Goal: Use online tool/utility: Utilize a website feature to perform a specific function

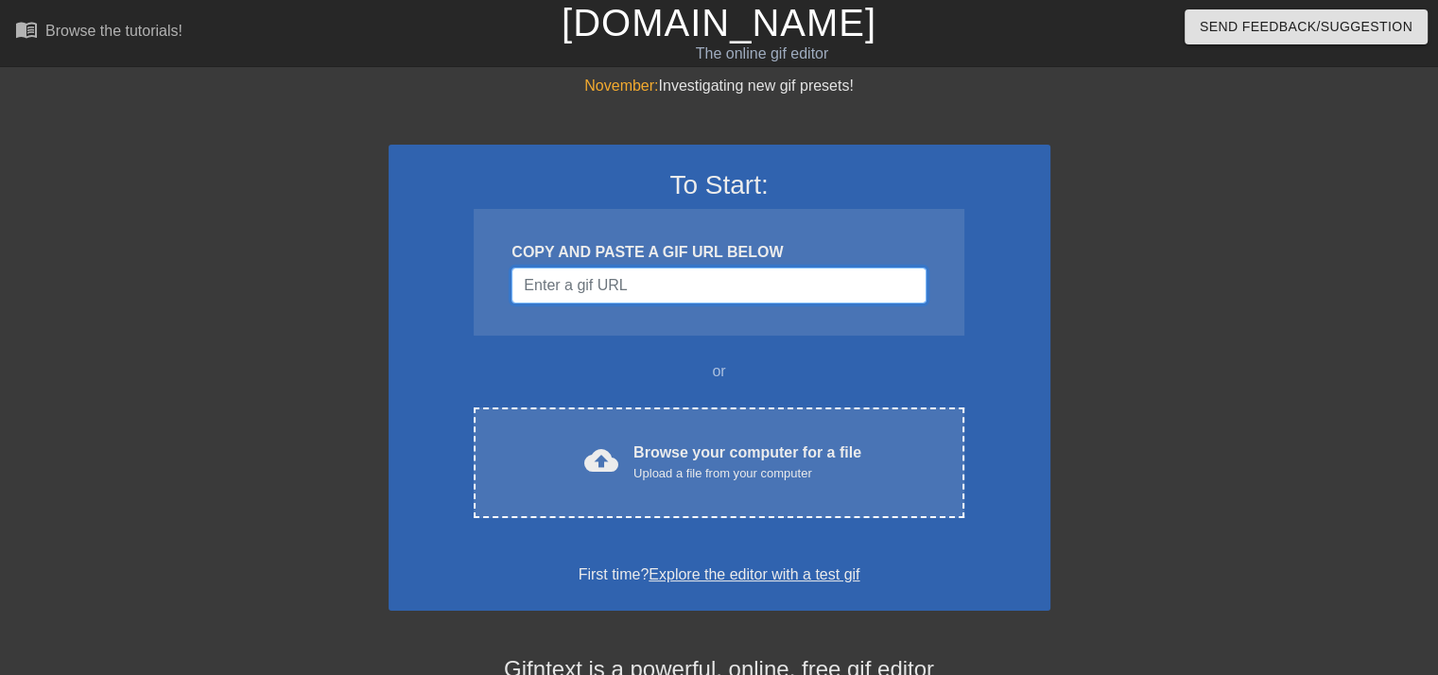
click at [625, 285] on input "Username" at bounding box center [719, 286] width 414 height 36
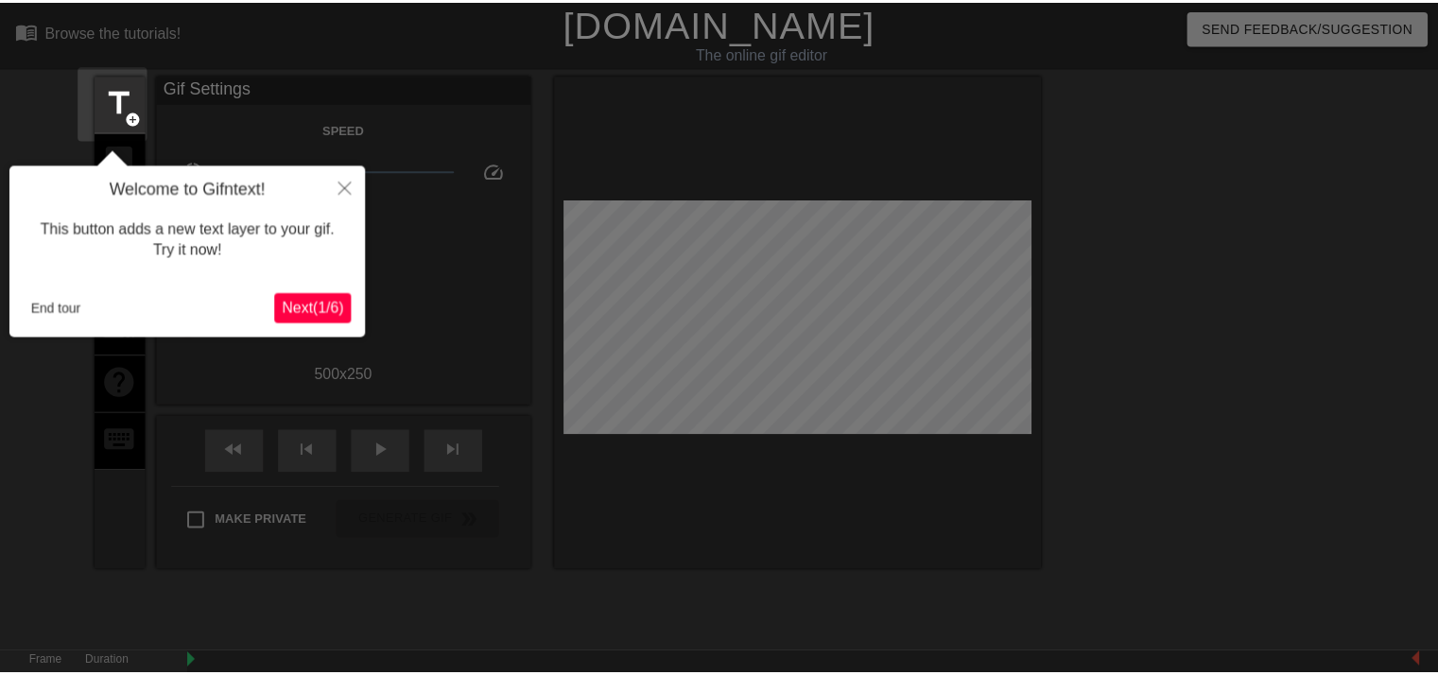
scroll to position [45, 0]
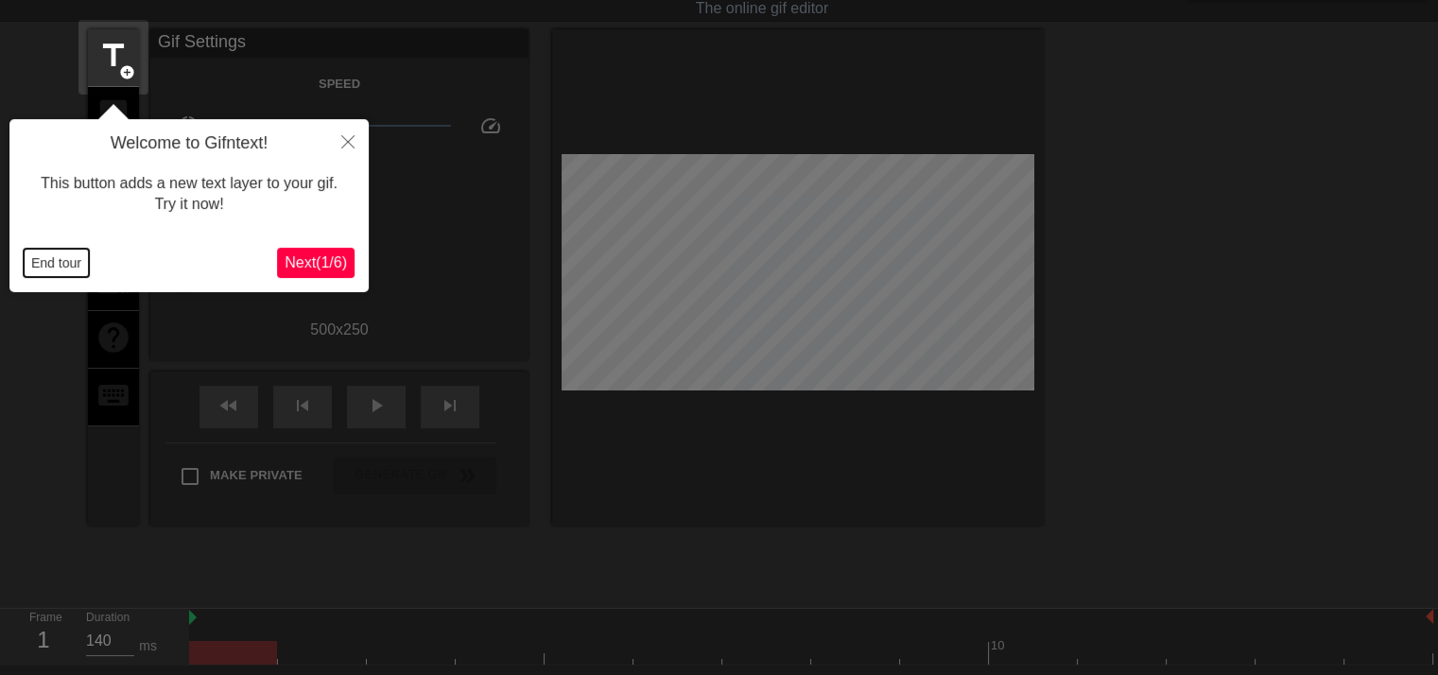
click at [50, 255] on button "End tour" at bounding box center [56, 263] width 65 height 28
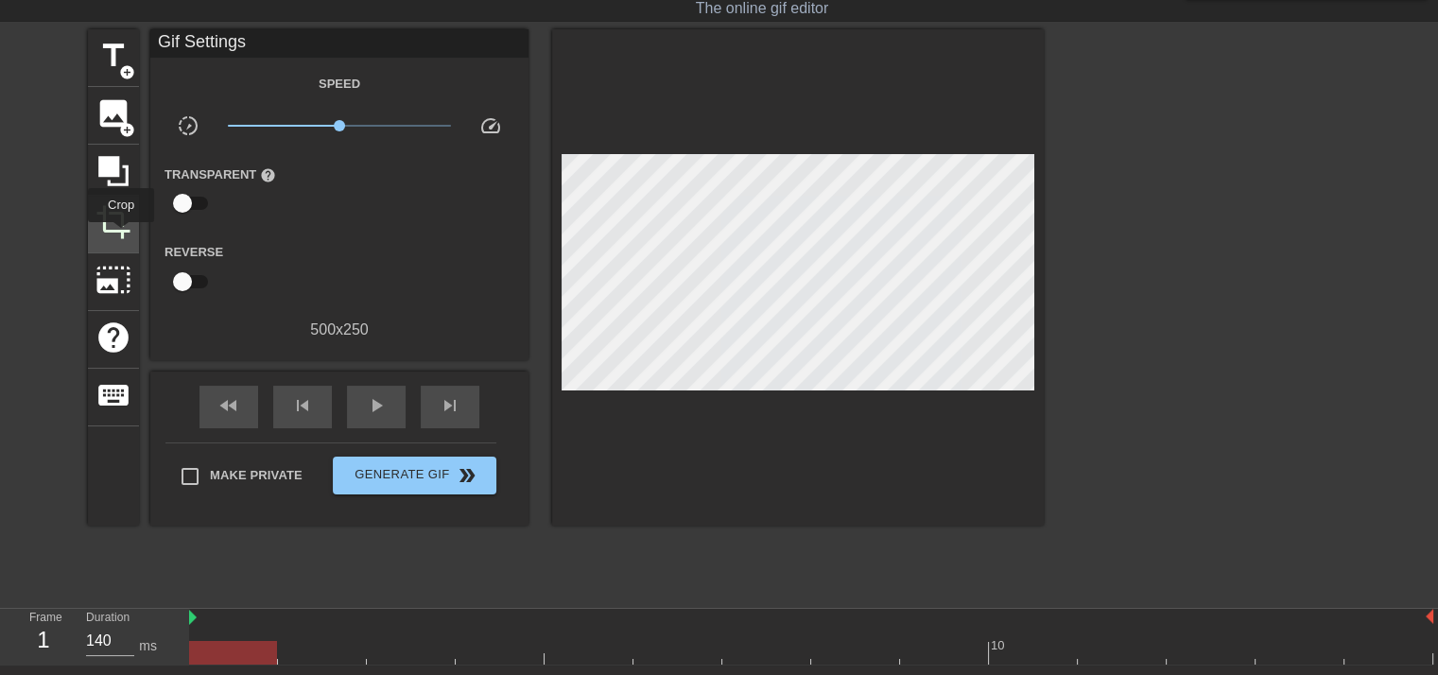
click at [121, 235] on span "crop" at bounding box center [114, 222] width 36 height 36
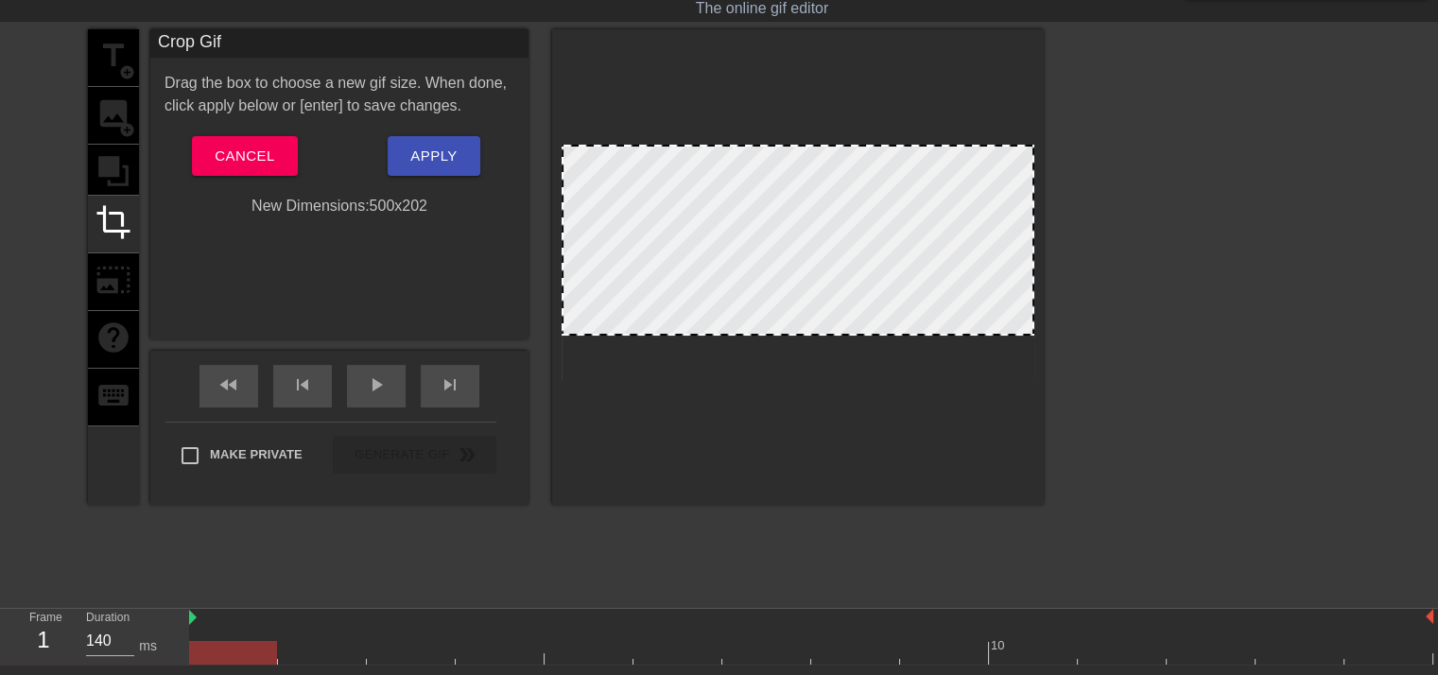
drag, startPoint x: 827, startPoint y: 375, endPoint x: 813, endPoint y: 330, distance: 47.3
click at [458, 165] on button "Apply" at bounding box center [434, 156] width 92 height 40
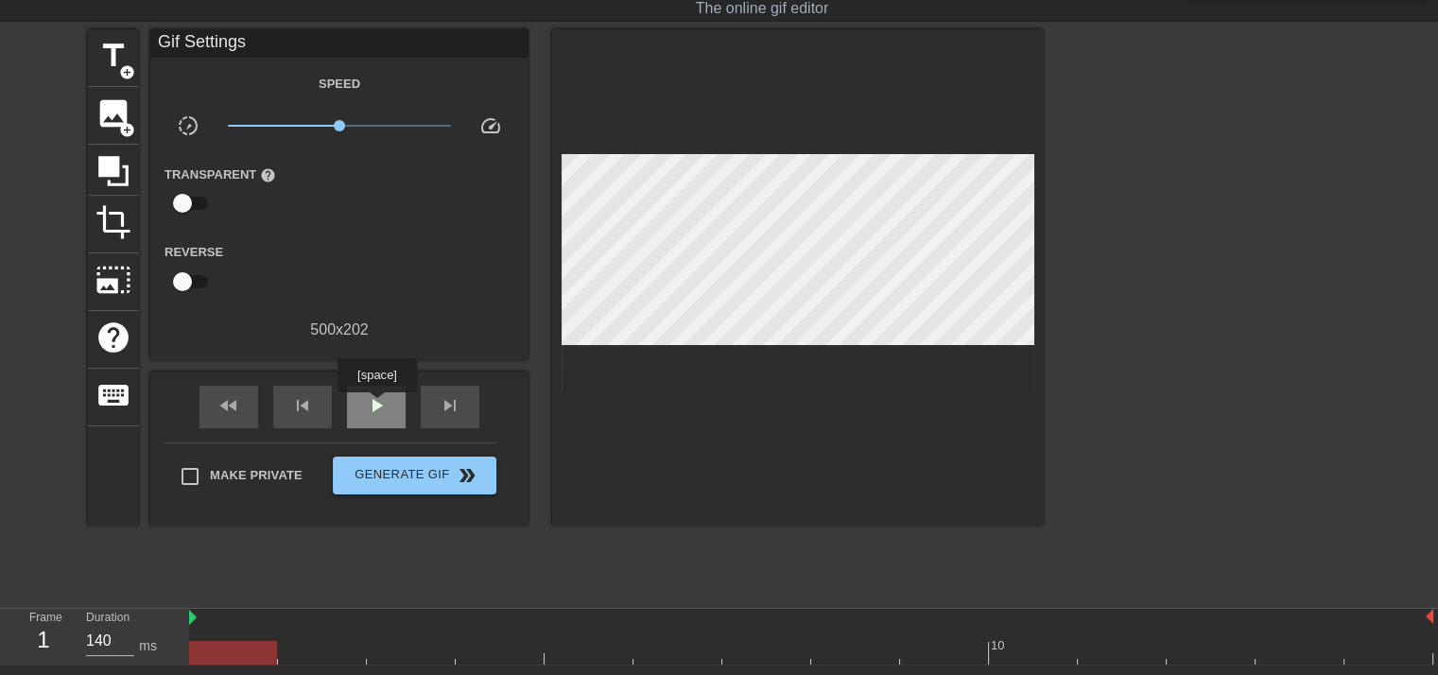
click at [376, 402] on span "play_arrow" at bounding box center [376, 405] width 23 height 23
click at [375, 406] on span "pause" at bounding box center [376, 405] width 23 height 23
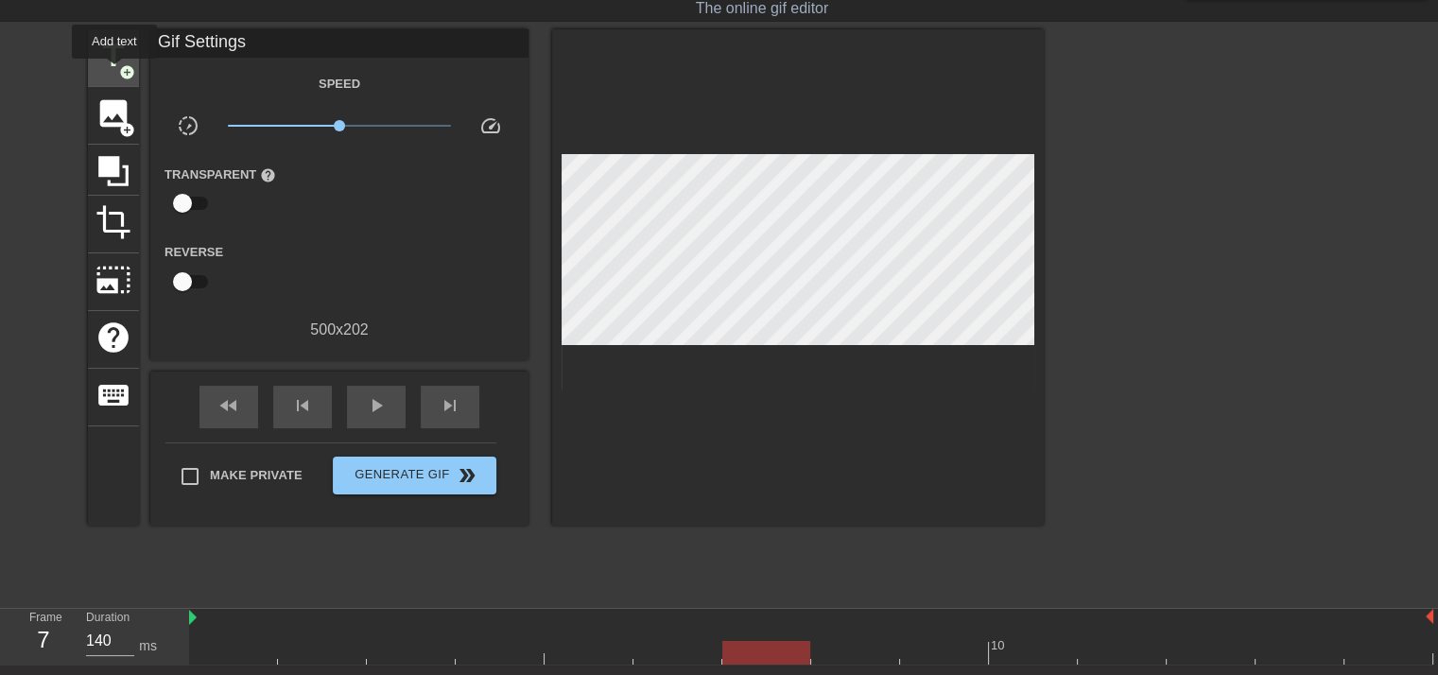
click at [114, 72] on span "title" at bounding box center [114, 56] width 36 height 36
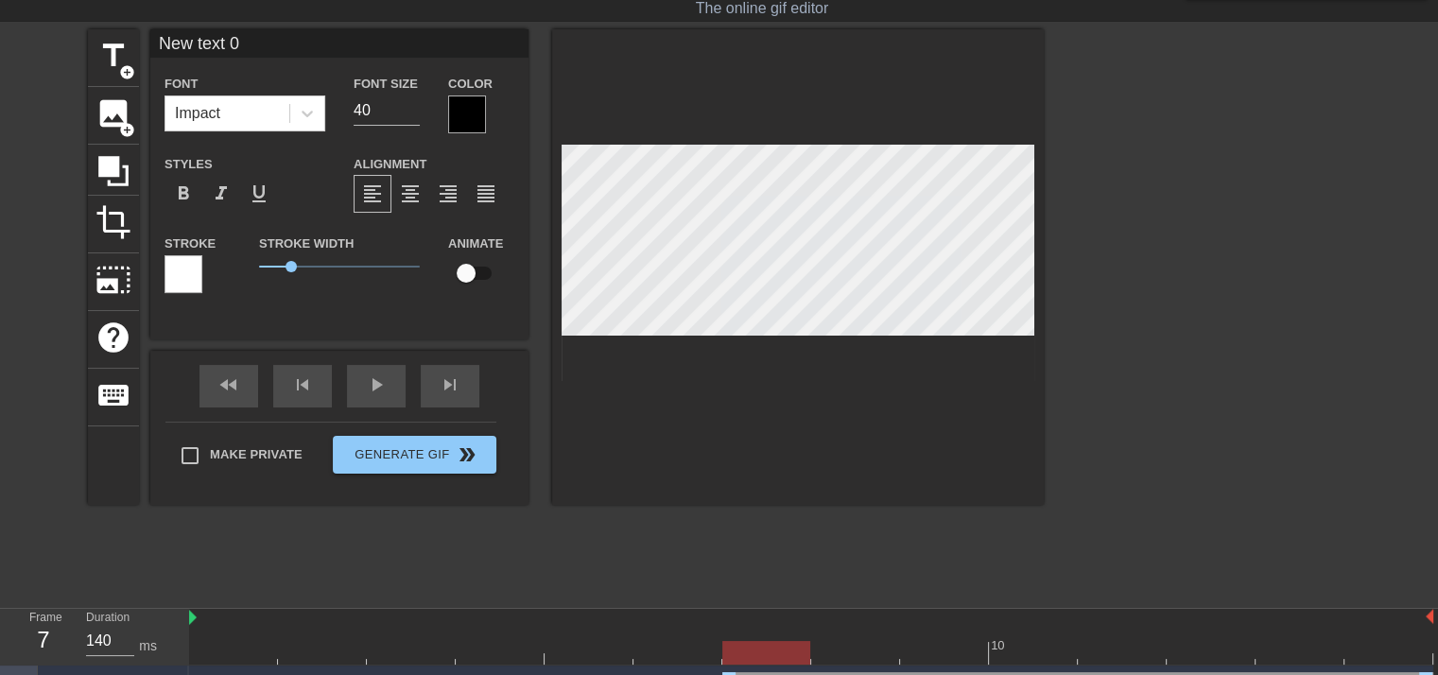
click at [273, 43] on input "New text 0" at bounding box center [339, 43] width 378 height 28
type input "IS THIS YOUR PLAYER?"
click at [185, 270] on div at bounding box center [184, 274] width 38 height 38
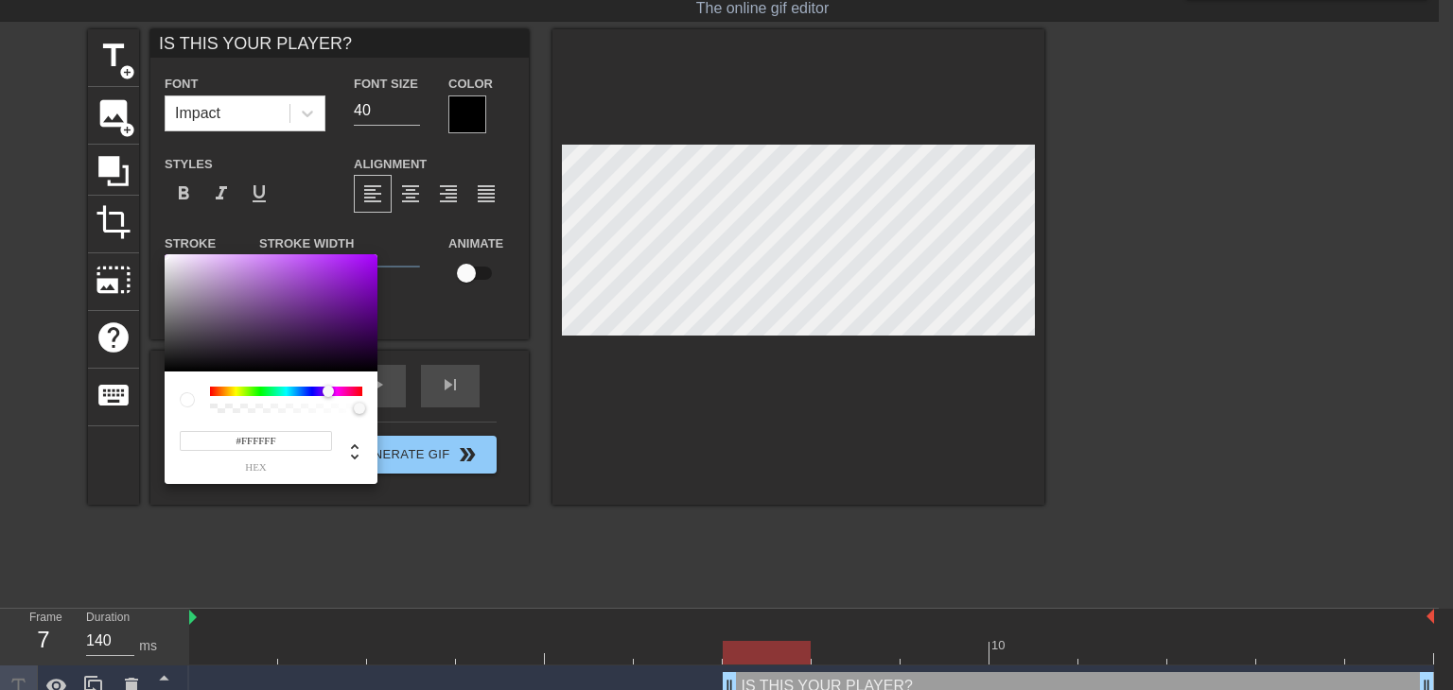
click at [328, 391] on div at bounding box center [286, 391] width 152 height 9
type input "#7900BB"
drag, startPoint x: 358, startPoint y: 306, endPoint x: 420, endPoint y: 286, distance: 64.9
click at [420, 286] on div "#7900BB hex" at bounding box center [726, 345] width 1453 height 690
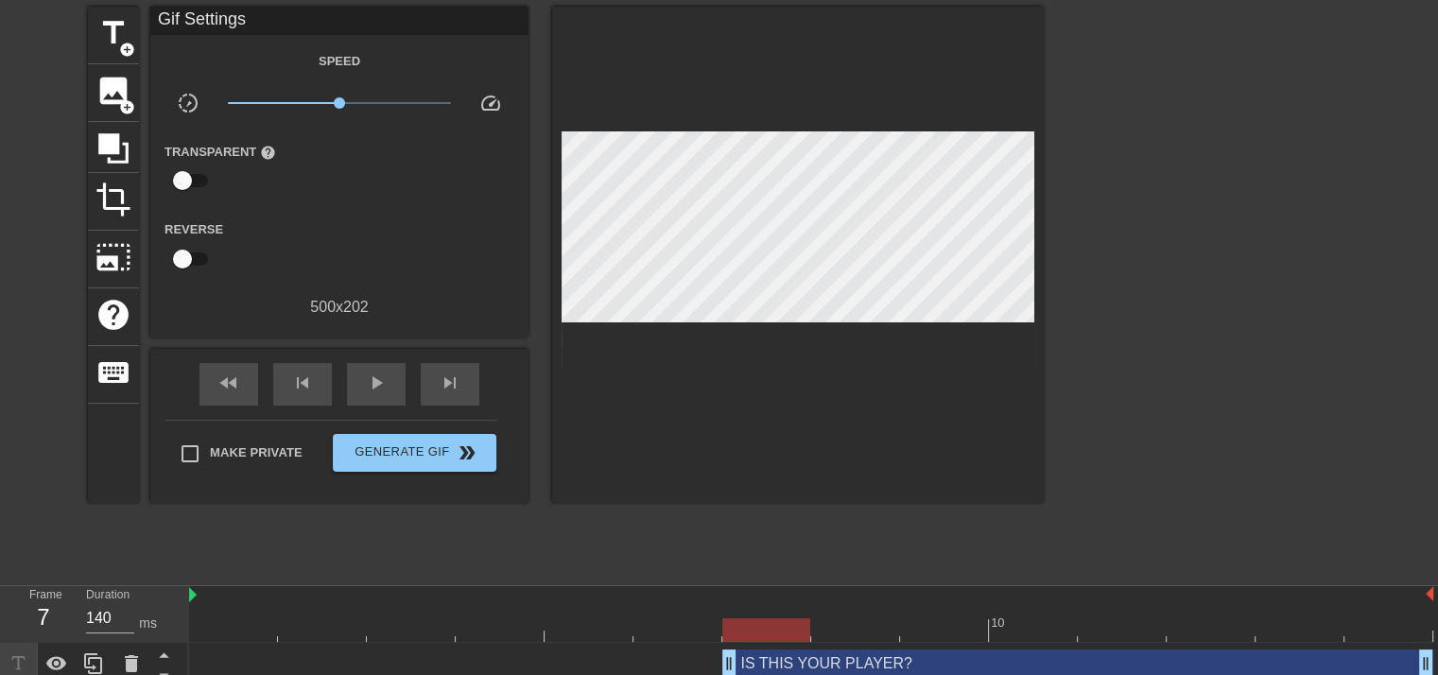
scroll to position [81, 0]
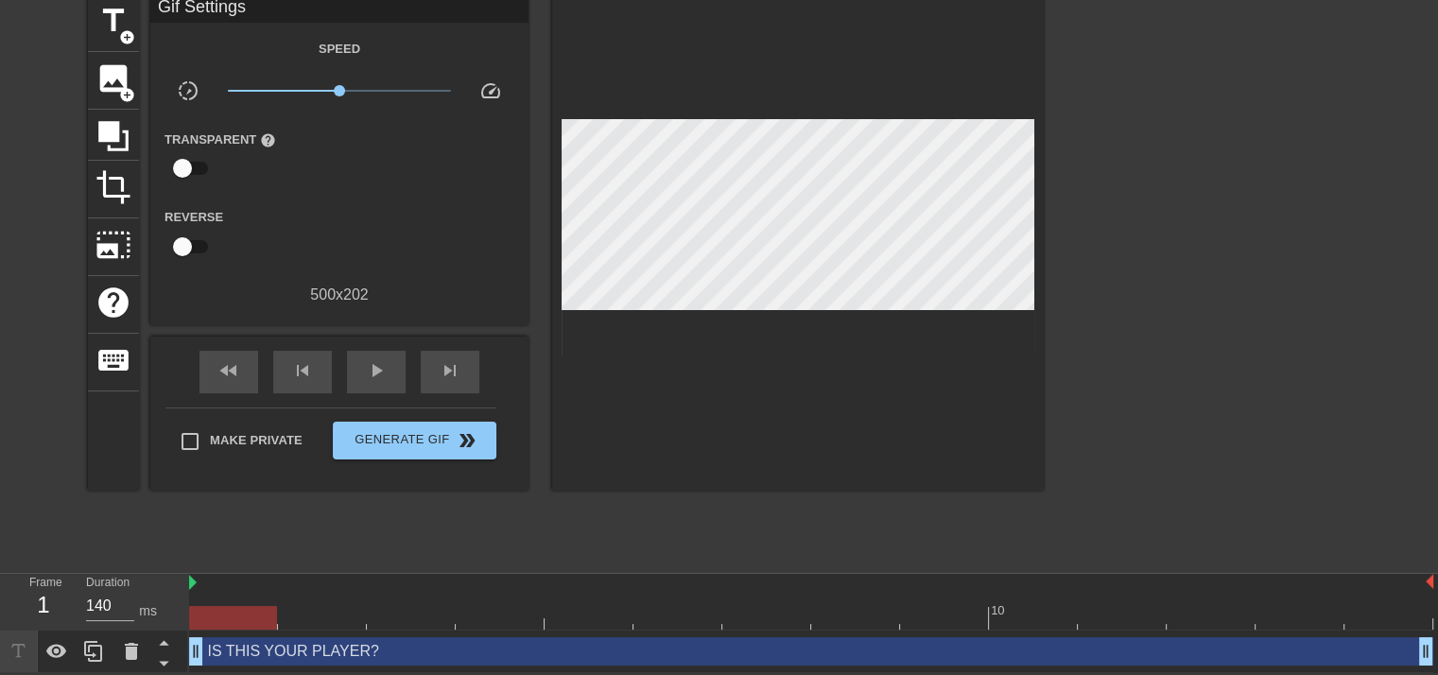
drag, startPoint x: 732, startPoint y: 654, endPoint x: 193, endPoint y: 613, distance: 540.7
click at [188, 619] on div "Frame 1 Duration 140 ms 10 IS THIS YOUR PLAYER? drag_handle drag_handle" at bounding box center [719, 623] width 1438 height 99
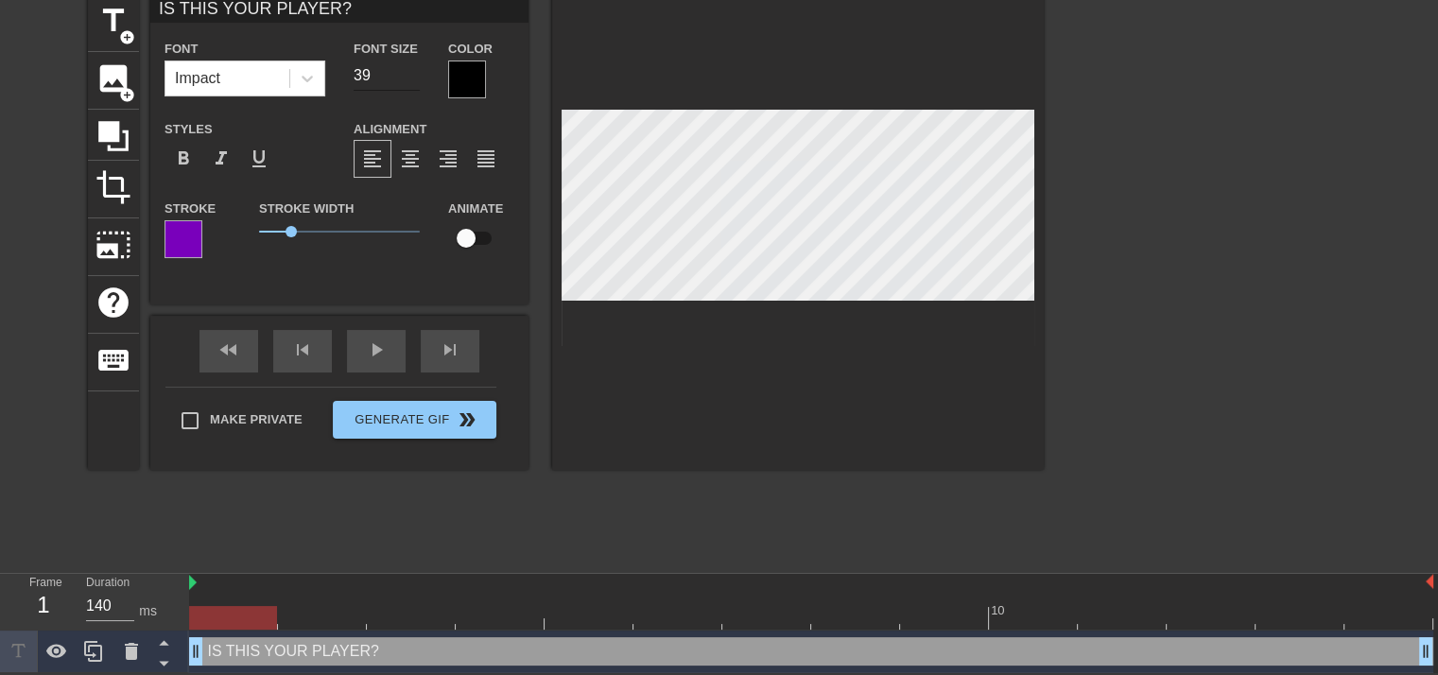
click at [413, 79] on input "39" at bounding box center [387, 76] width 66 height 30
click at [413, 79] on input "38" at bounding box center [387, 76] width 66 height 30
click at [413, 79] on input "37" at bounding box center [387, 76] width 66 height 30
click at [413, 79] on input "36" at bounding box center [387, 76] width 66 height 30
type input "35"
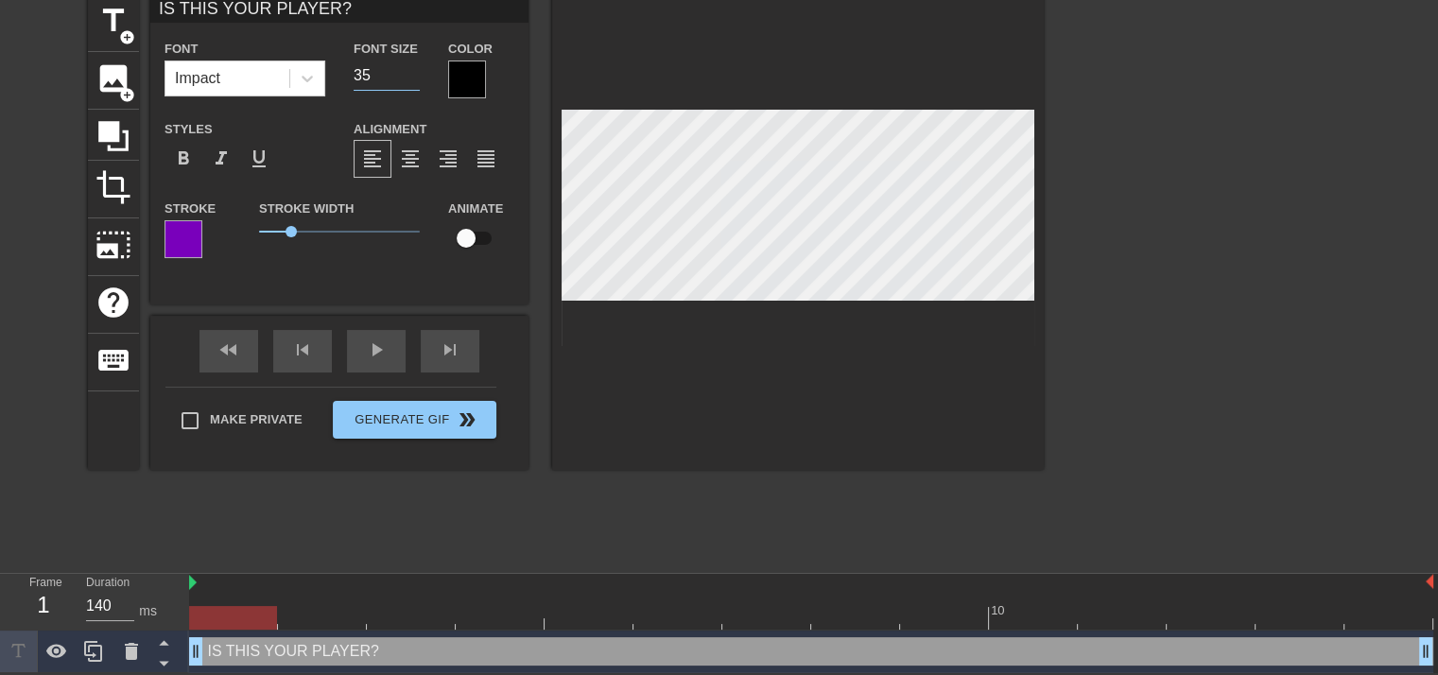
click at [413, 79] on input "35" at bounding box center [387, 76] width 66 height 30
click at [113, 4] on span "title" at bounding box center [114, 21] width 36 height 36
type input "New text 1"
type input "40"
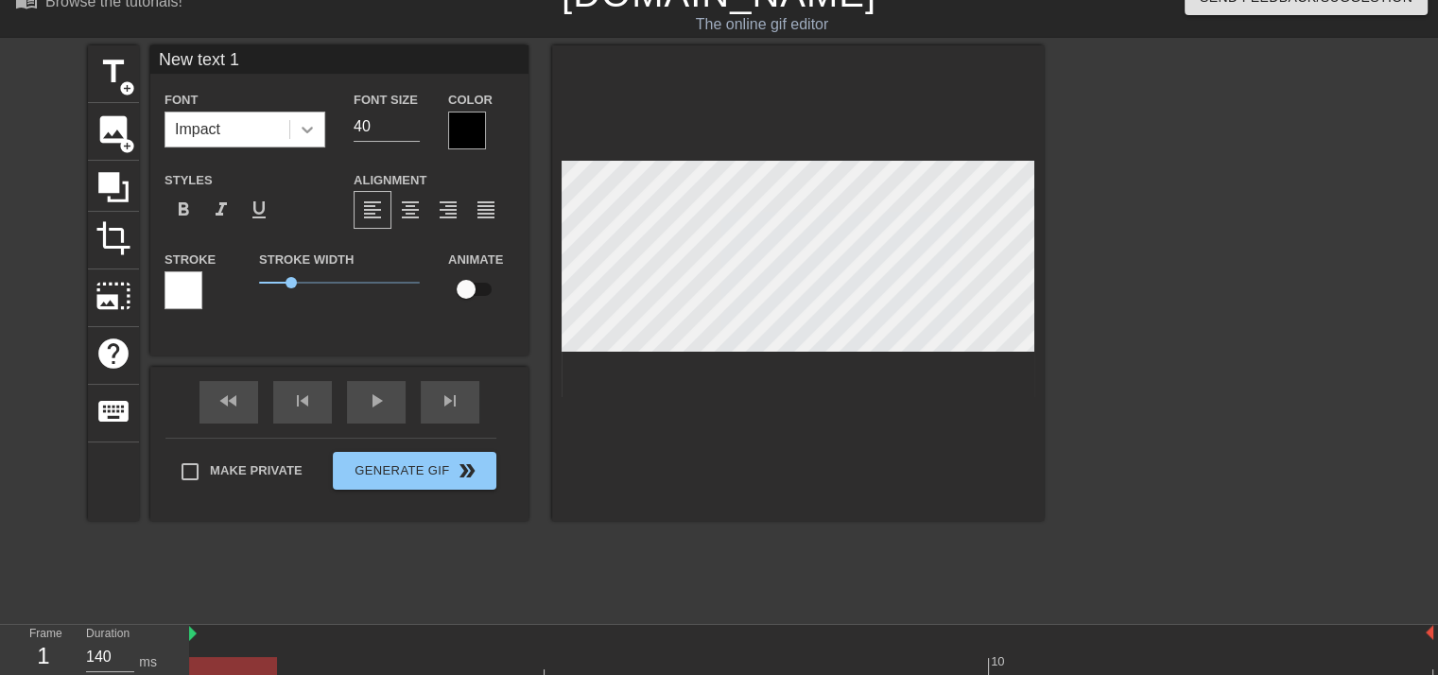
scroll to position [0, 0]
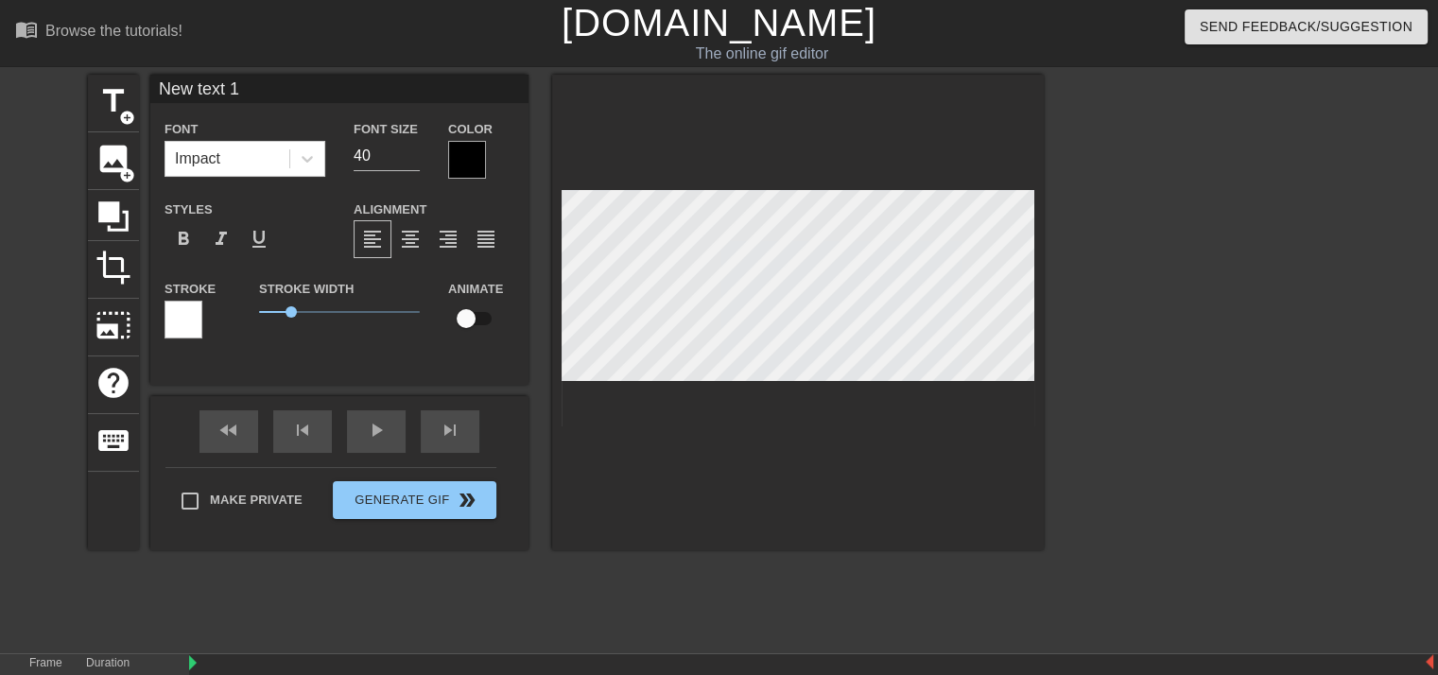
click at [250, 86] on input "New text 1" at bounding box center [339, 89] width 378 height 28
type input "F"
type input "PICKING UP SOMEONE'S DROPPED PLAYER"
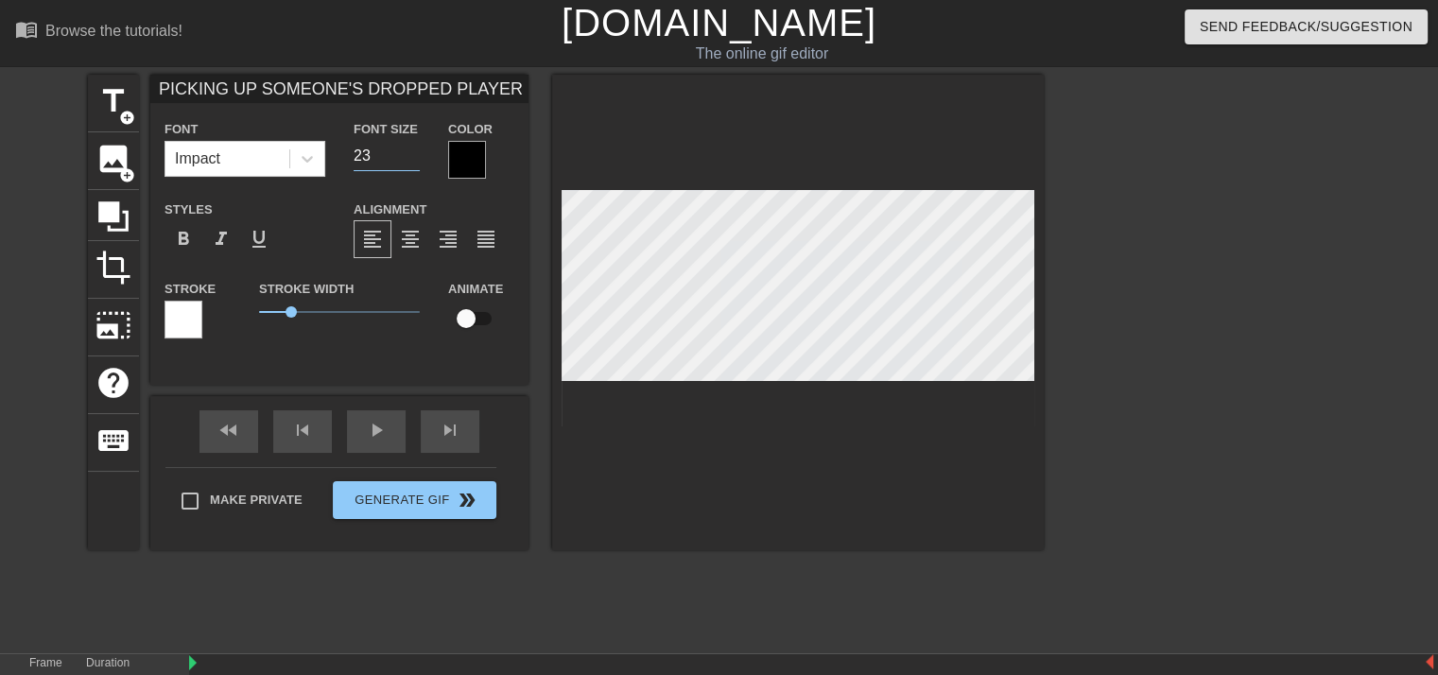
click at [413, 159] on input "23" at bounding box center [387, 156] width 66 height 30
type input "22"
click at [413, 159] on input "22" at bounding box center [387, 156] width 66 height 30
click at [496, 92] on input "PICKING UP SOMEONE'S DROPPED PLAYER" at bounding box center [339, 89] width 378 height 28
click at [320, 85] on input "PICKING UP SOMEONE'S DROPPED PLAYER" at bounding box center [339, 89] width 378 height 28
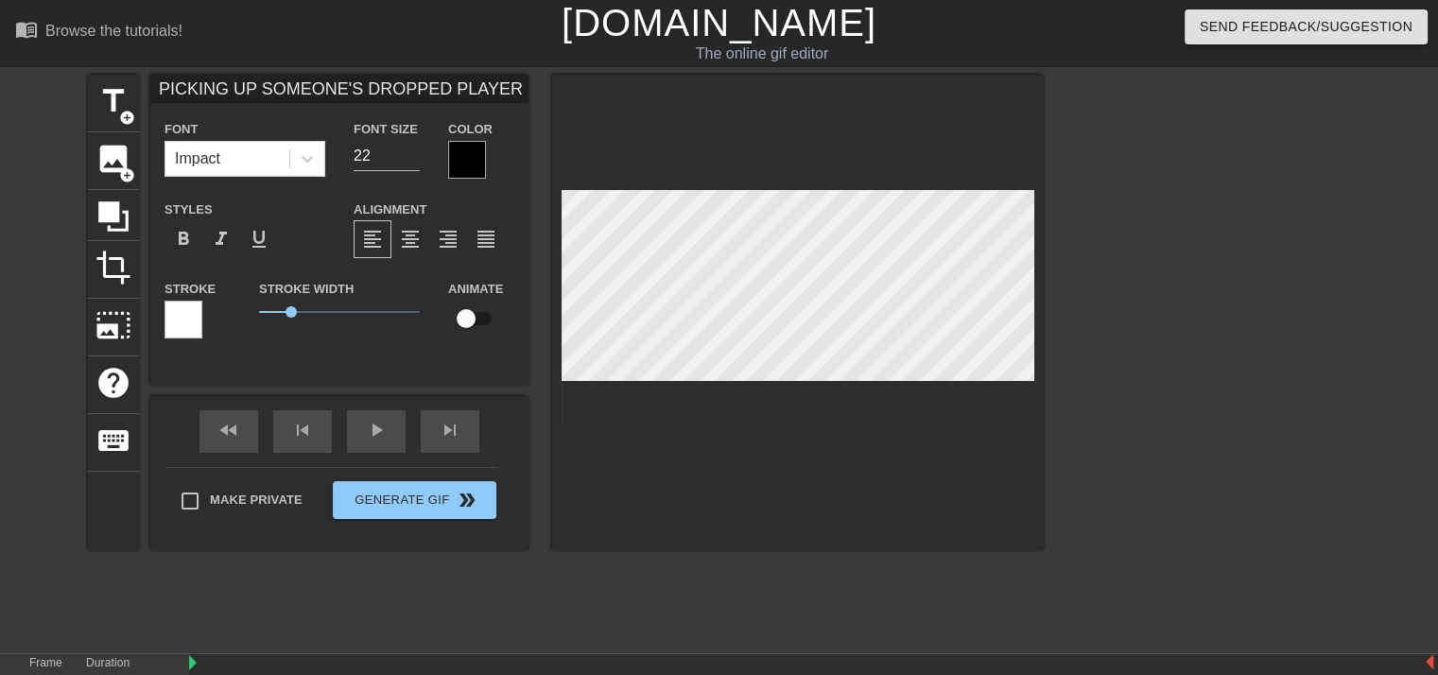
click at [320, 85] on input "PICKING UP SOMEONE'S DROPPED PLAYER" at bounding box center [339, 89] width 378 height 28
click at [426, 89] on input "PICKING UP A DROPPED PLAYER" at bounding box center [339, 89] width 378 height 28
type input "PICKING UP A DROPPED PLAYER & CASHING IN"
click at [223, 234] on span "format_italic" at bounding box center [221, 239] width 23 height 23
click at [469, 165] on div at bounding box center [467, 160] width 38 height 38
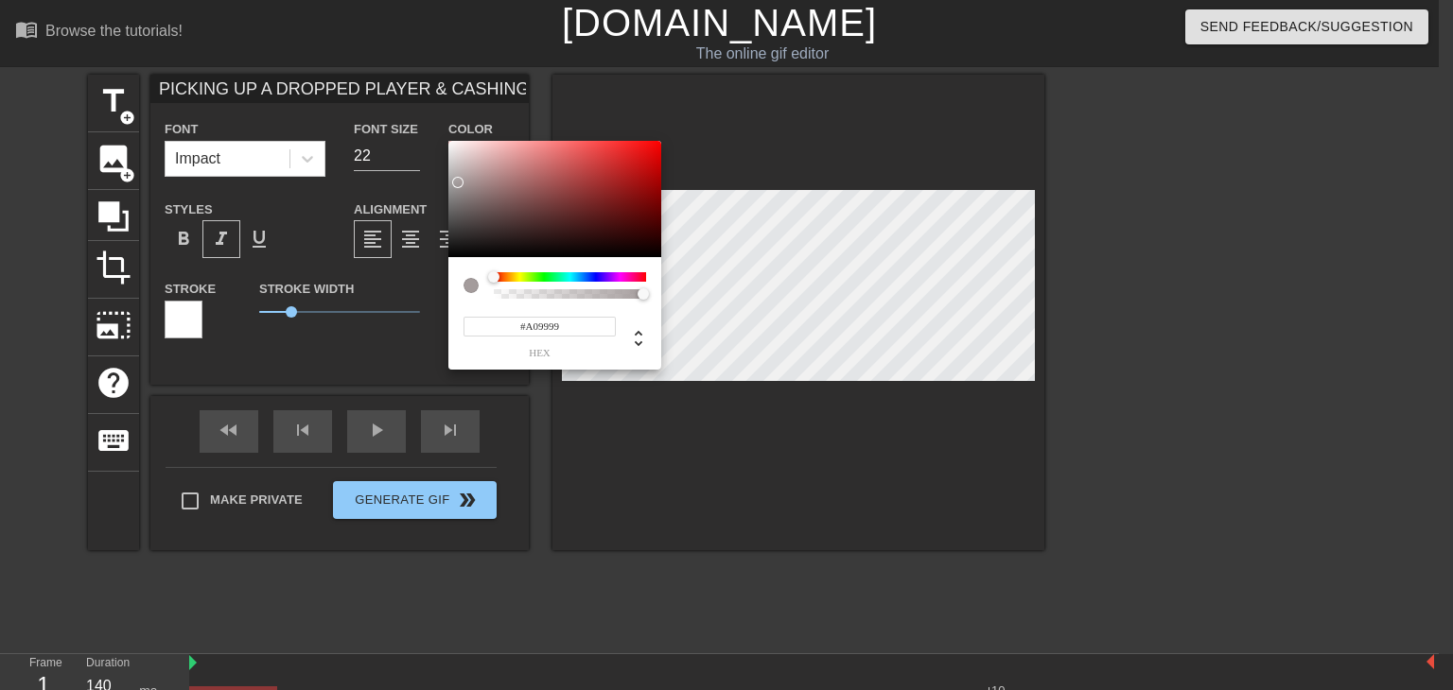
type input "#A09A9A"
drag, startPoint x: 497, startPoint y: 183, endPoint x: 456, endPoint y: 184, distance: 40.7
click at [456, 184] on div at bounding box center [554, 199] width 213 height 117
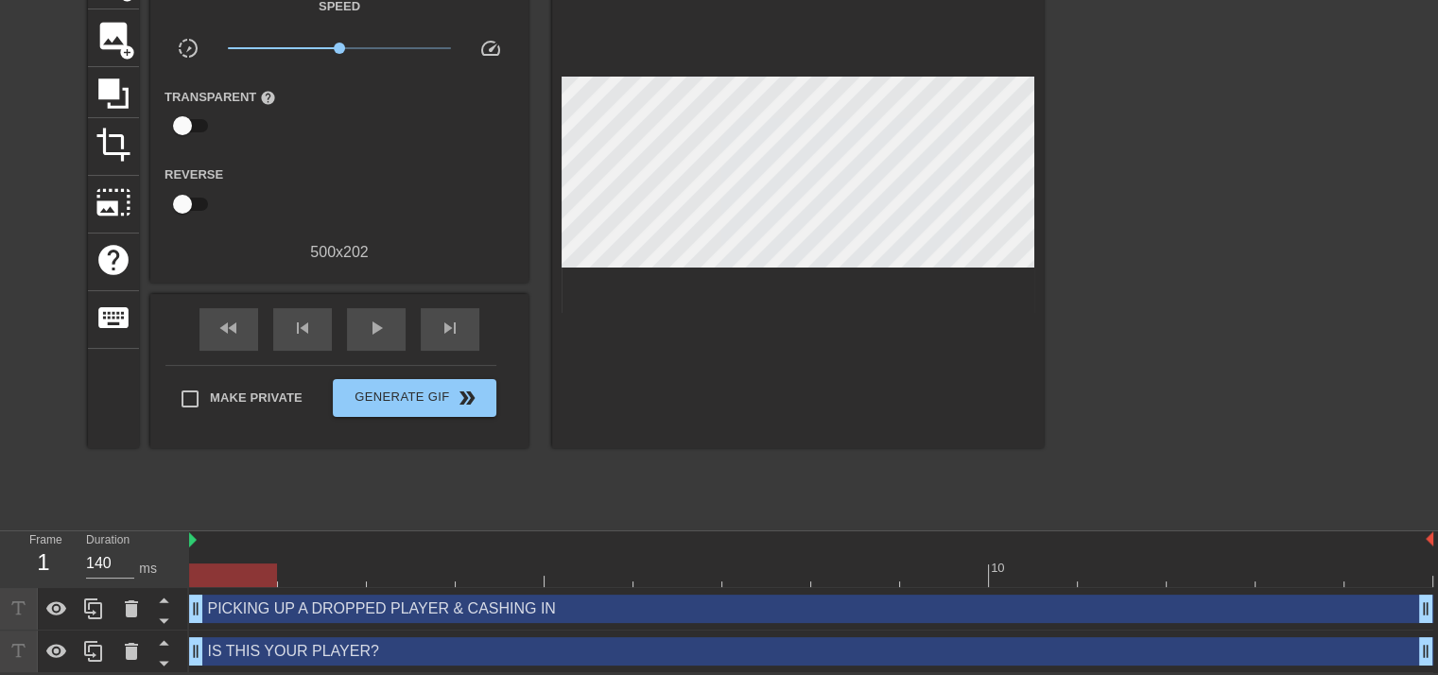
scroll to position [124, 0]
click at [381, 610] on div "PICKING UP A DROPPED PLAYER & CASHING IN drag_handle drag_handle" at bounding box center [811, 609] width 1245 height 28
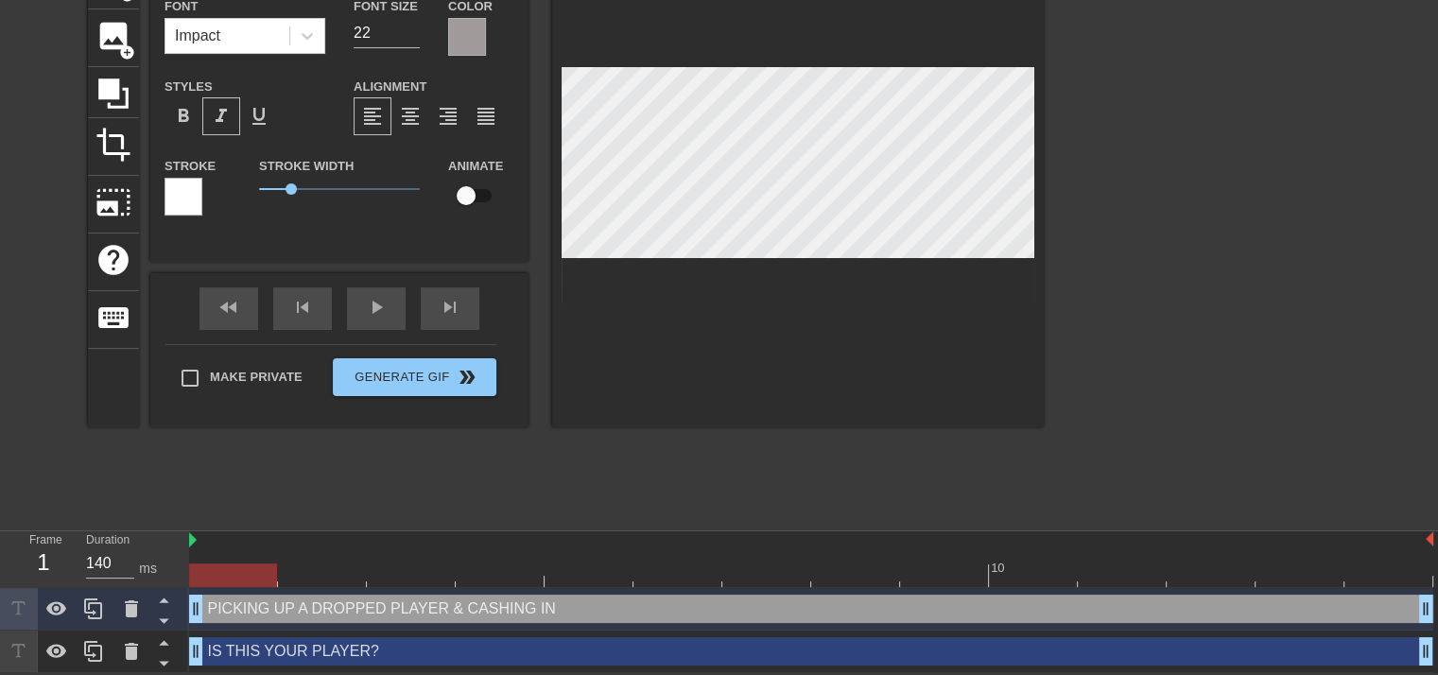
click at [175, 200] on div at bounding box center [184, 197] width 38 height 38
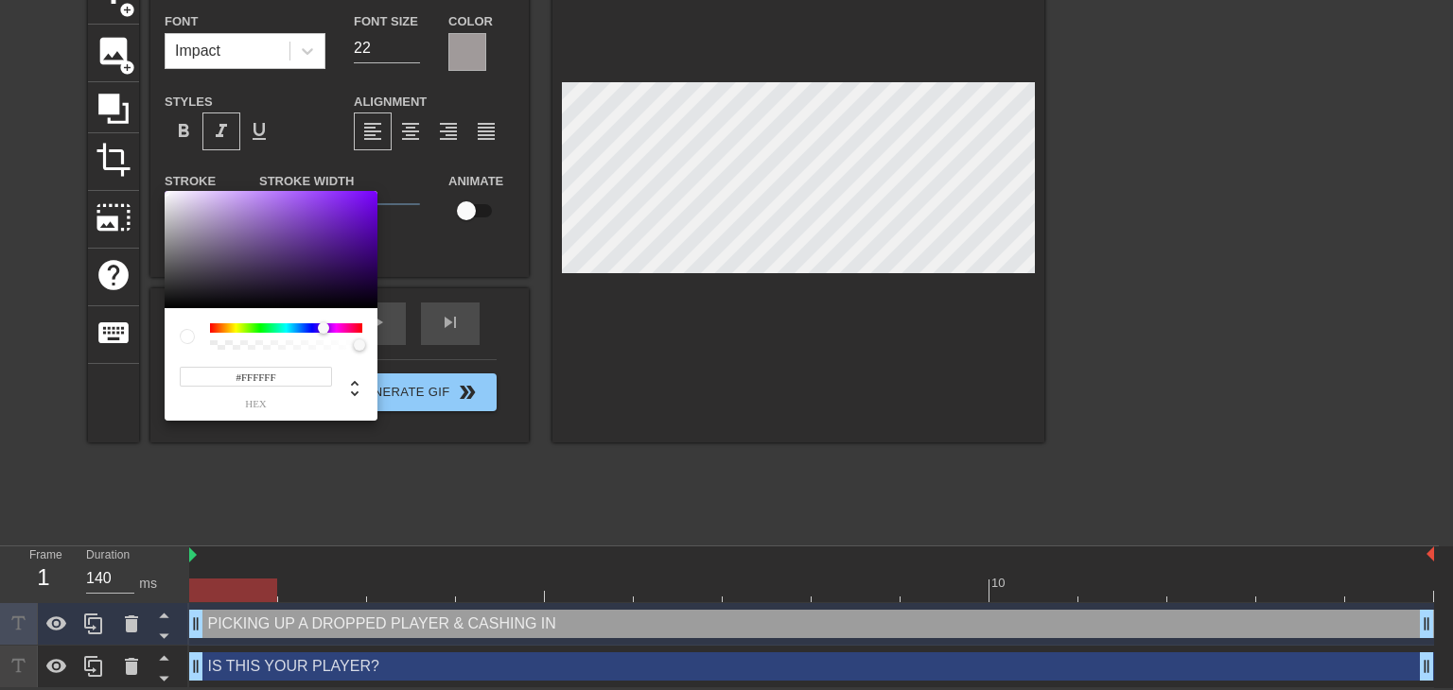
drag, startPoint x: 318, startPoint y: 327, endPoint x: 332, endPoint y: 311, distance: 21.4
click at [325, 321] on div "#FFFFFF hex" at bounding box center [271, 364] width 213 height 113
type input "#400075"
drag, startPoint x: 375, startPoint y: 248, endPoint x: 386, endPoint y: 254, distance: 13.1
click at [386, 254] on div "#400075 hex" at bounding box center [726, 345] width 1453 height 690
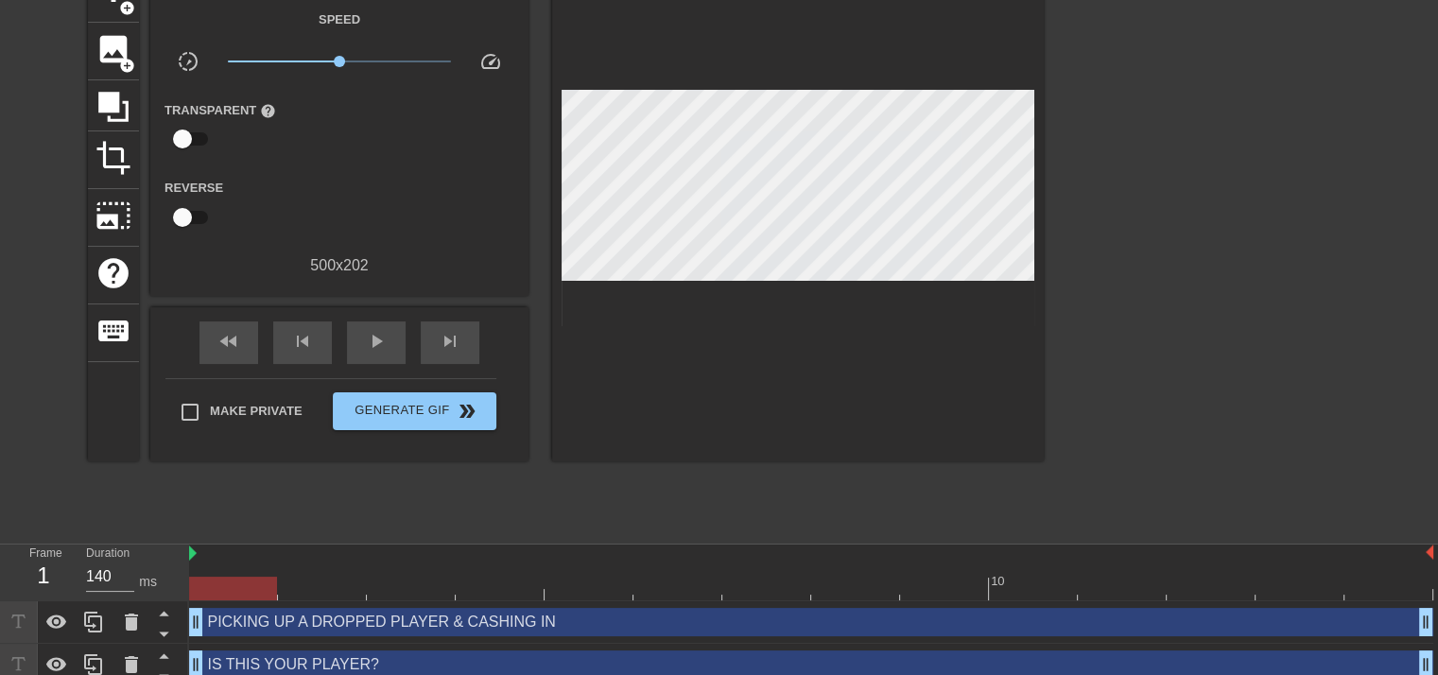
click at [382, 633] on div "PICKING UP A DROPPED PLAYER & CASHING IN drag_handle drag_handle" at bounding box center [811, 622] width 1245 height 28
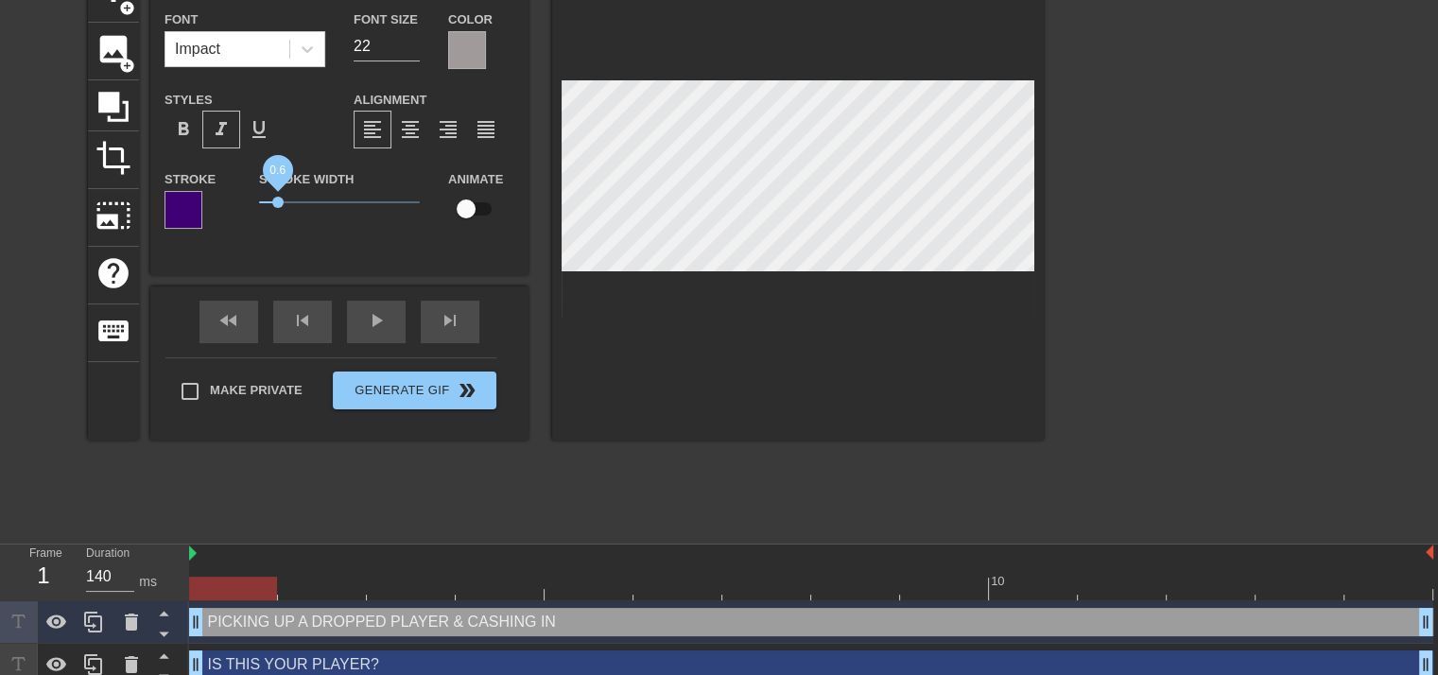
drag, startPoint x: 289, startPoint y: 202, endPoint x: 279, endPoint y: 204, distance: 10.6
click at [279, 204] on span "0.6" at bounding box center [277, 202] width 11 height 11
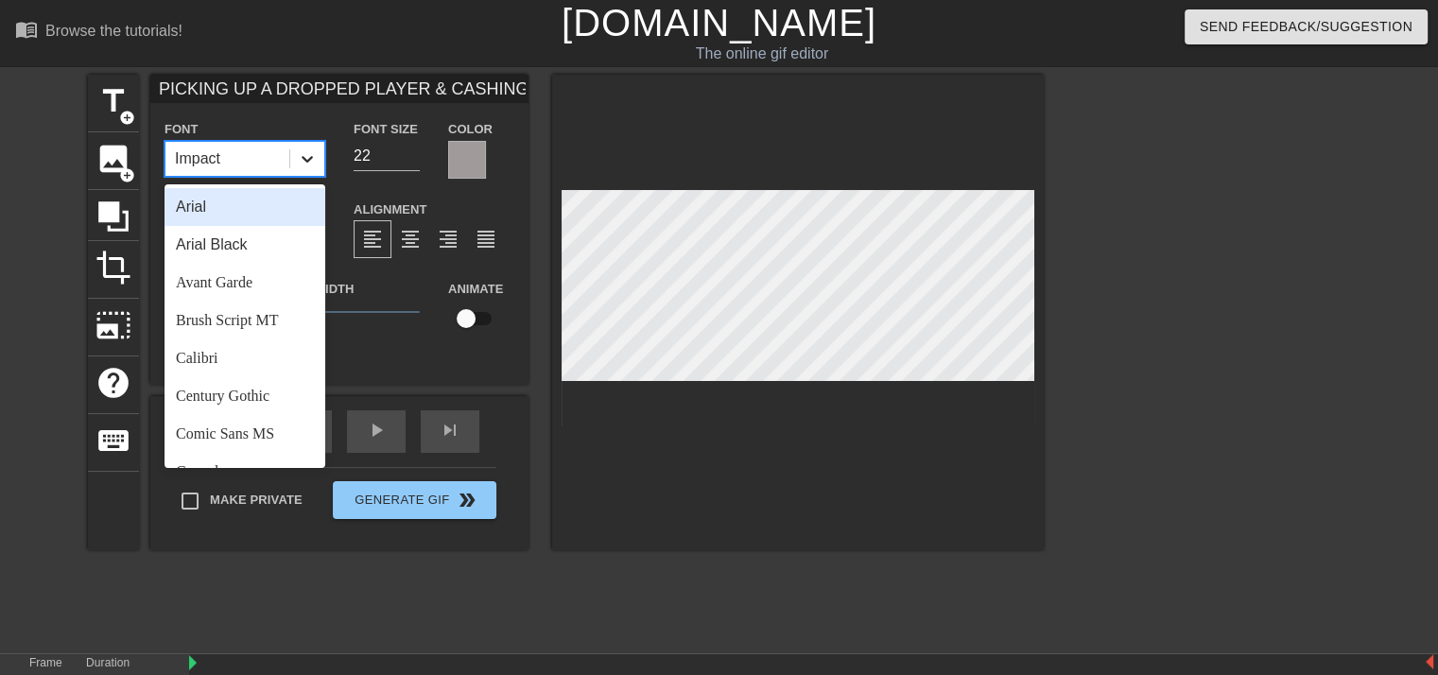
click at [320, 160] on div at bounding box center [307, 159] width 34 height 34
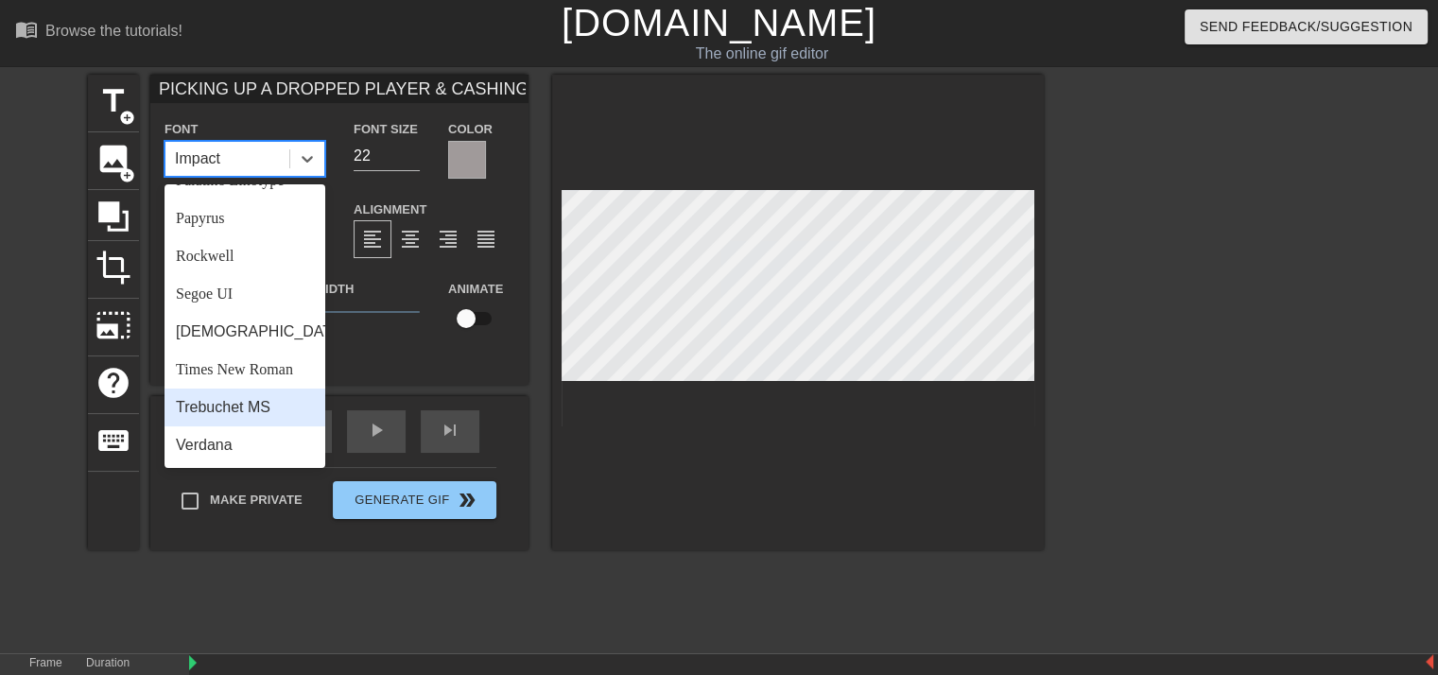
scroll to position [677, 0]
click at [245, 443] on div "Verdana" at bounding box center [245, 446] width 161 height 38
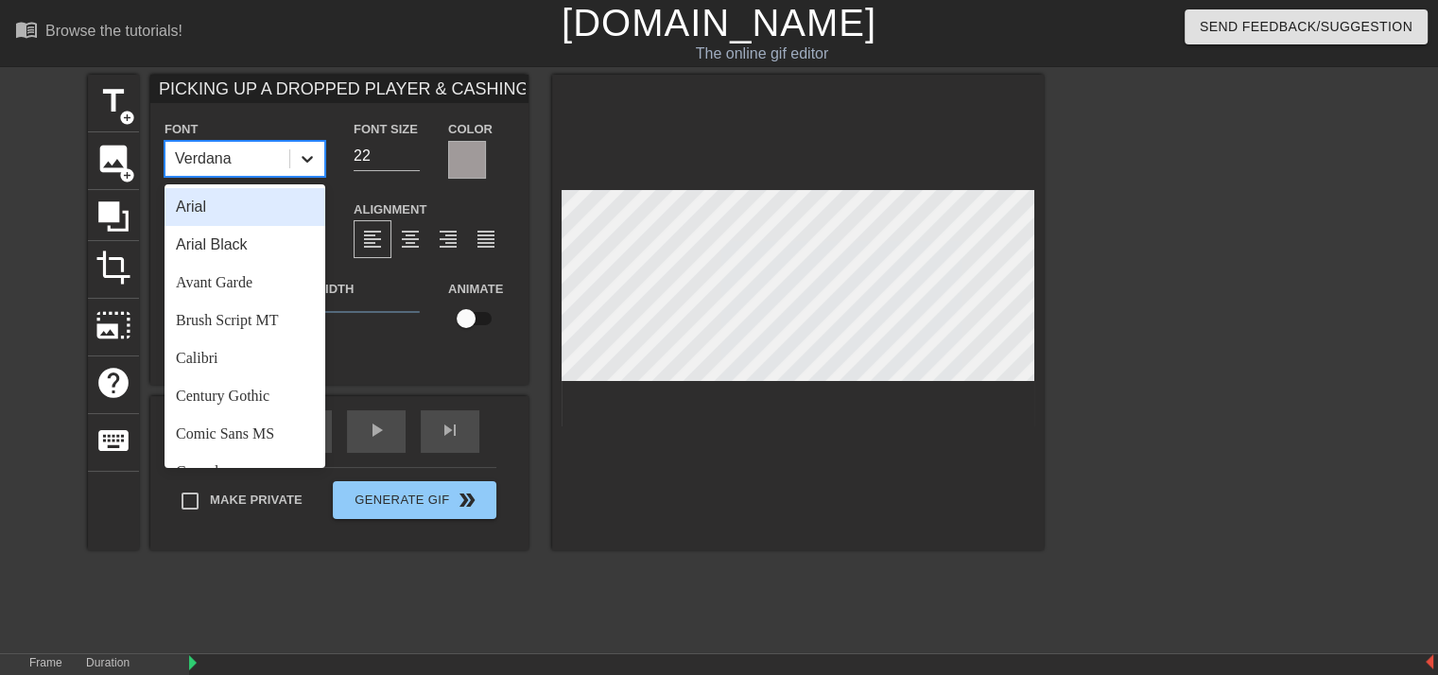
click at [321, 160] on div at bounding box center [307, 159] width 34 height 34
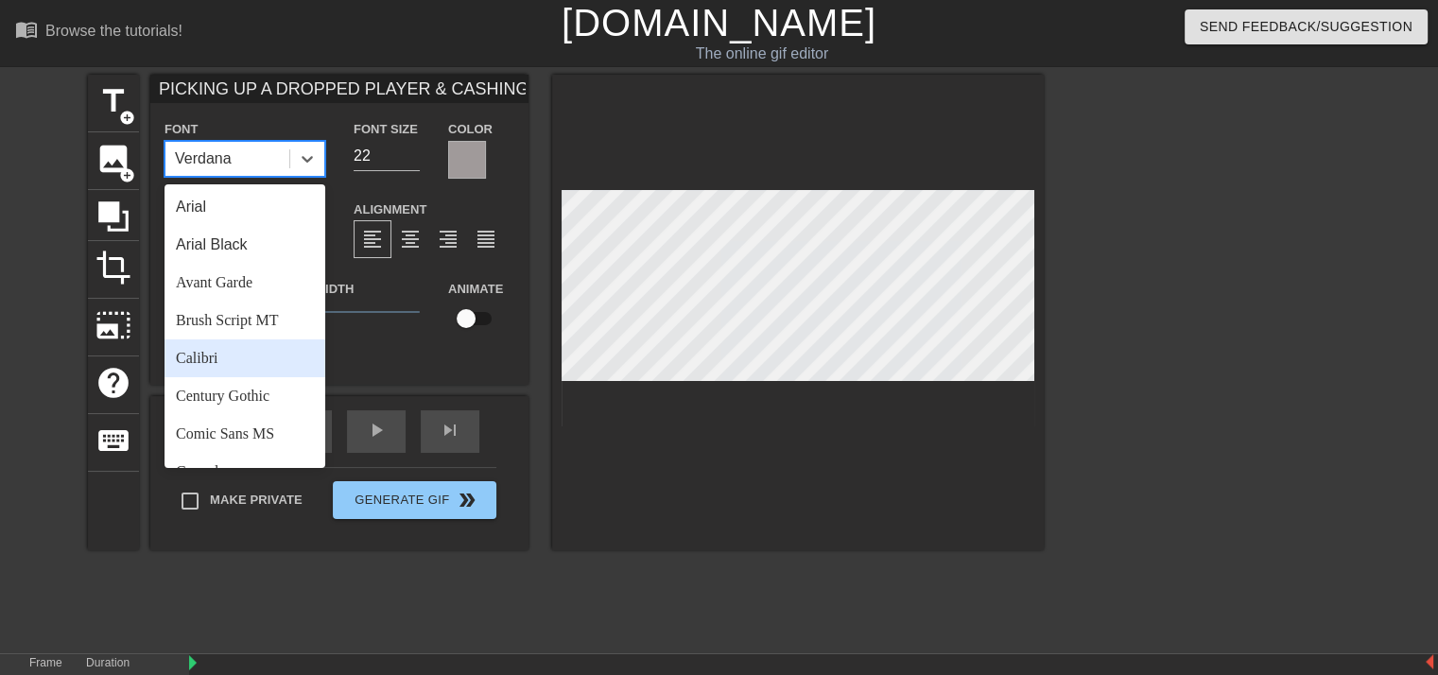
click at [214, 354] on div "Calibri" at bounding box center [245, 359] width 161 height 38
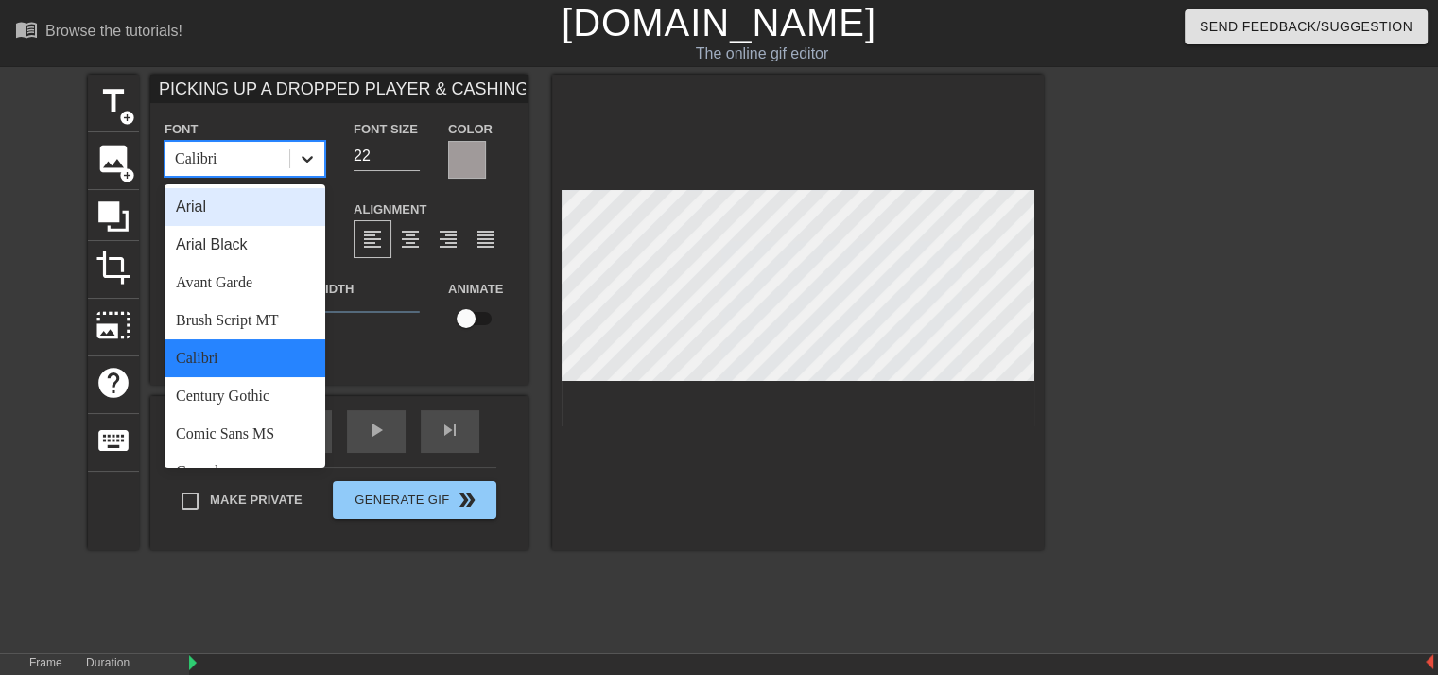
click at [322, 165] on div at bounding box center [307, 159] width 34 height 34
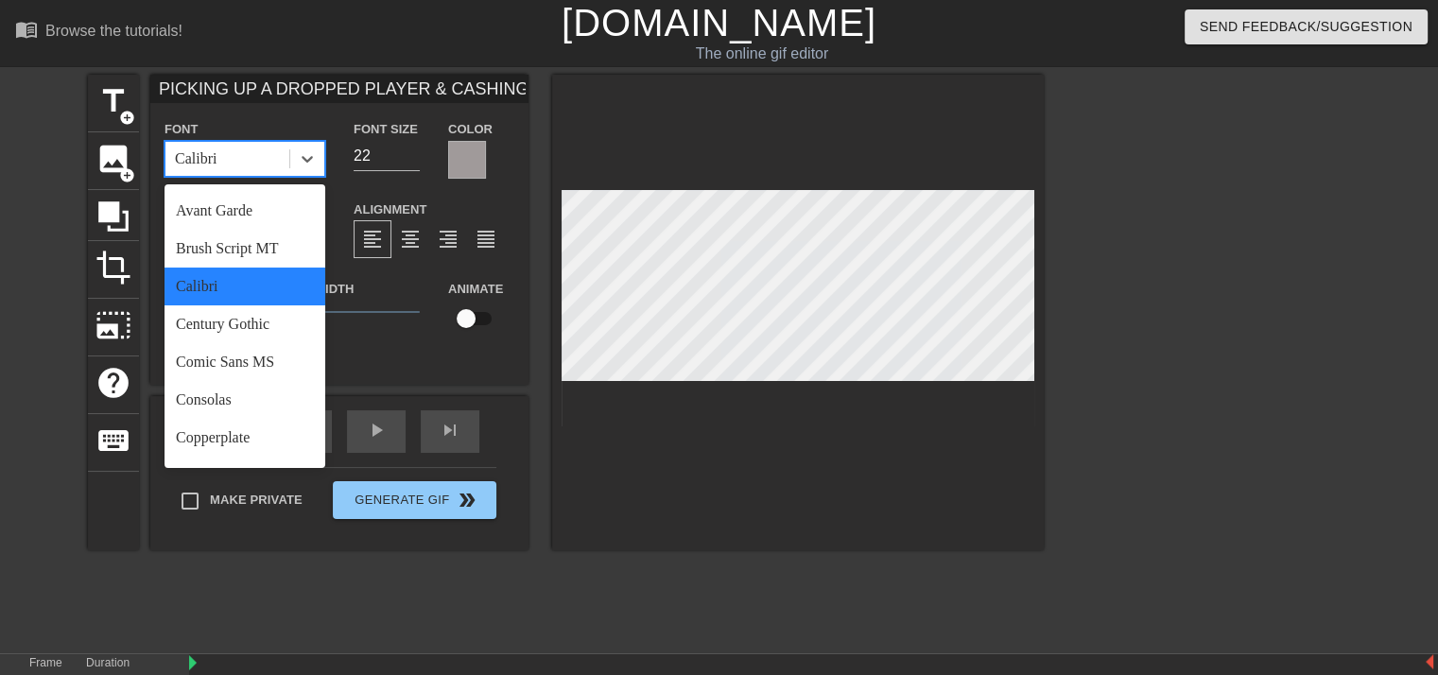
scroll to position [284, 0]
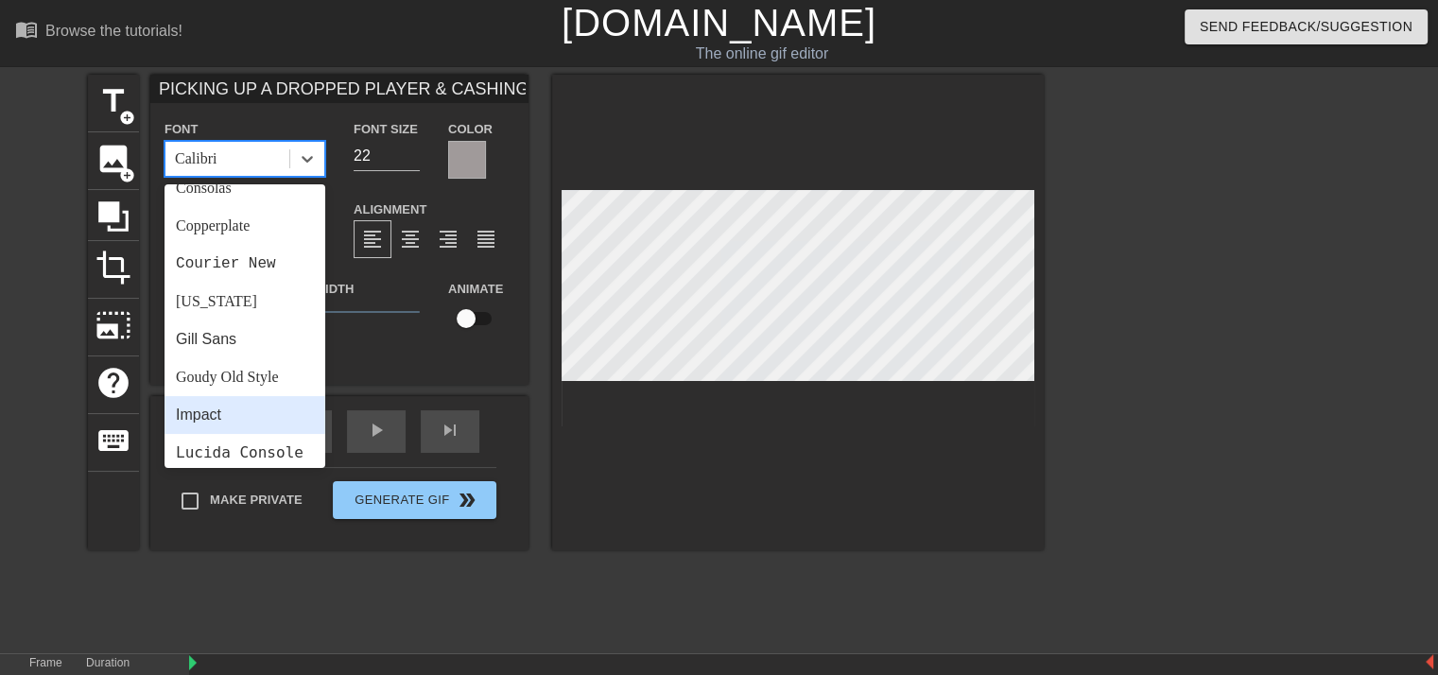
click at [220, 410] on div "Impact" at bounding box center [245, 415] width 161 height 38
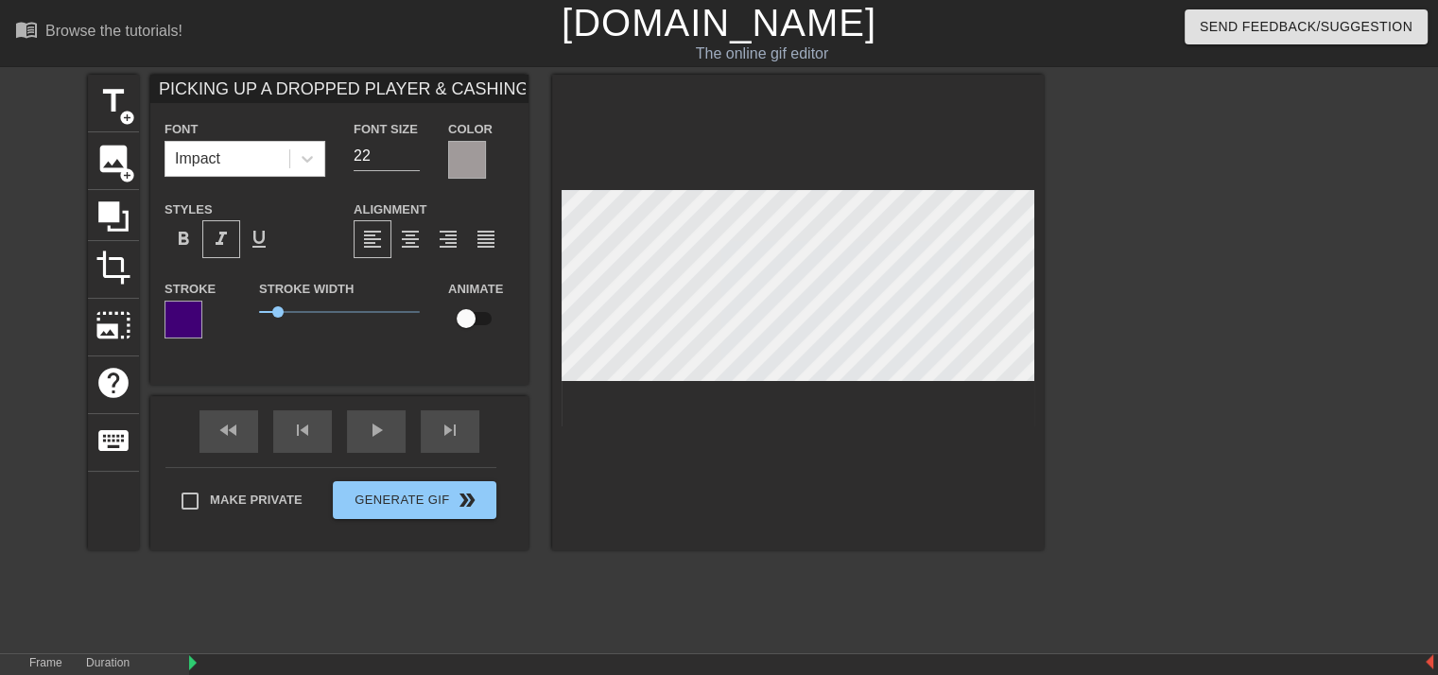
click at [737, 463] on div at bounding box center [798, 313] width 492 height 476
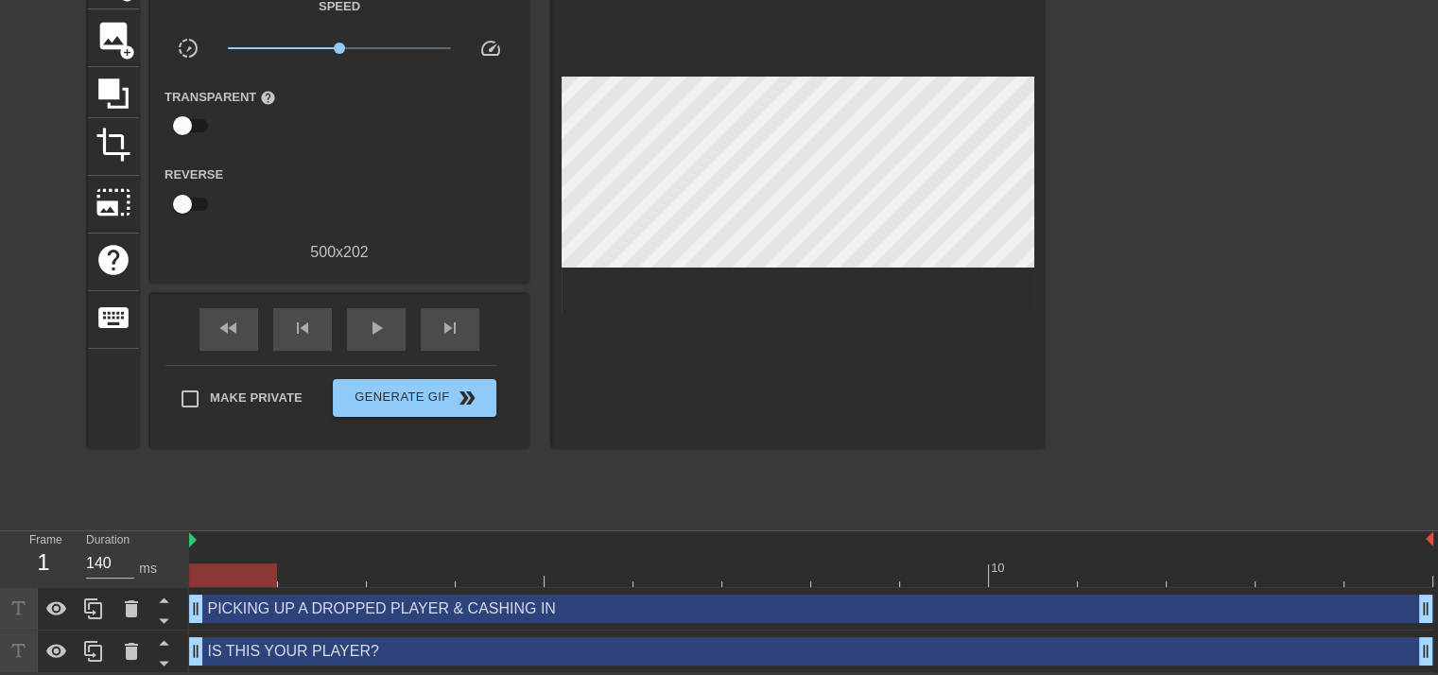
scroll to position [124, 0]
click at [382, 339] on div "play_arrow" at bounding box center [376, 329] width 59 height 43
click at [445, 393] on span "Generate Gif double_arrow" at bounding box center [414, 398] width 148 height 23
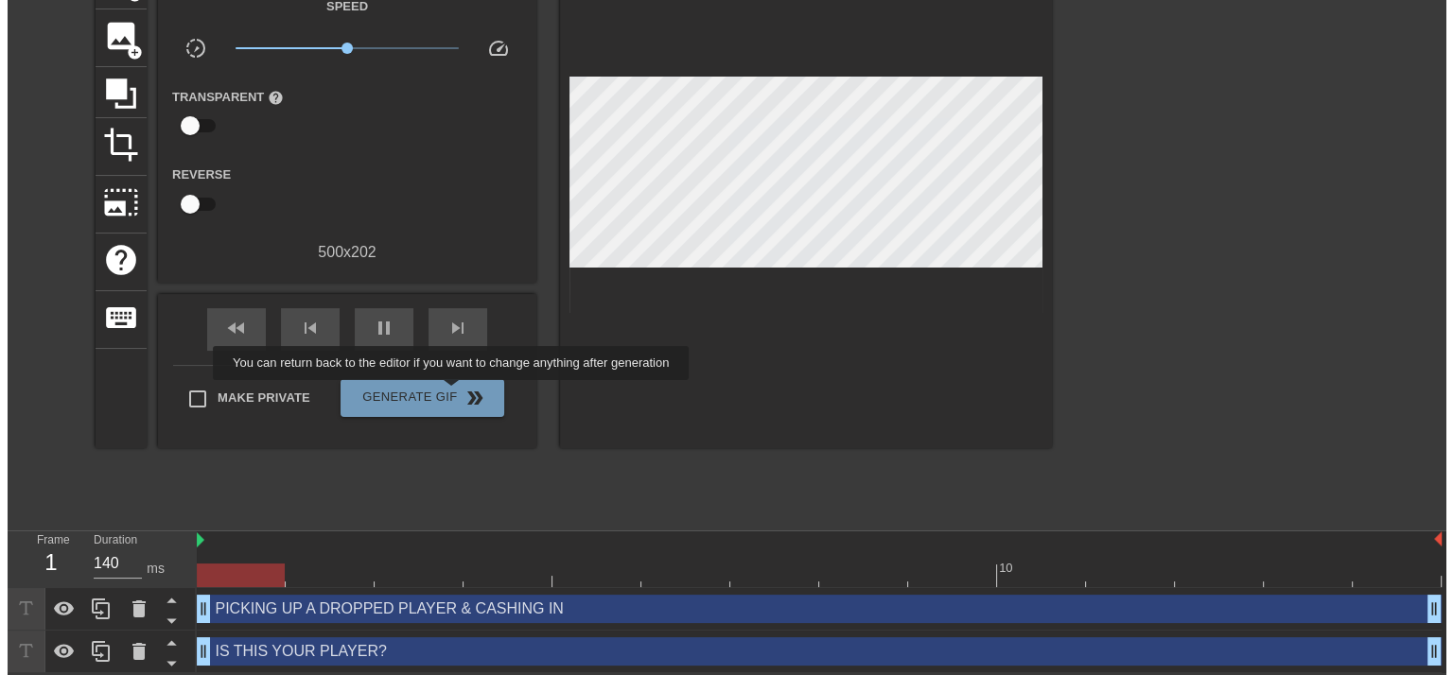
scroll to position [0, 0]
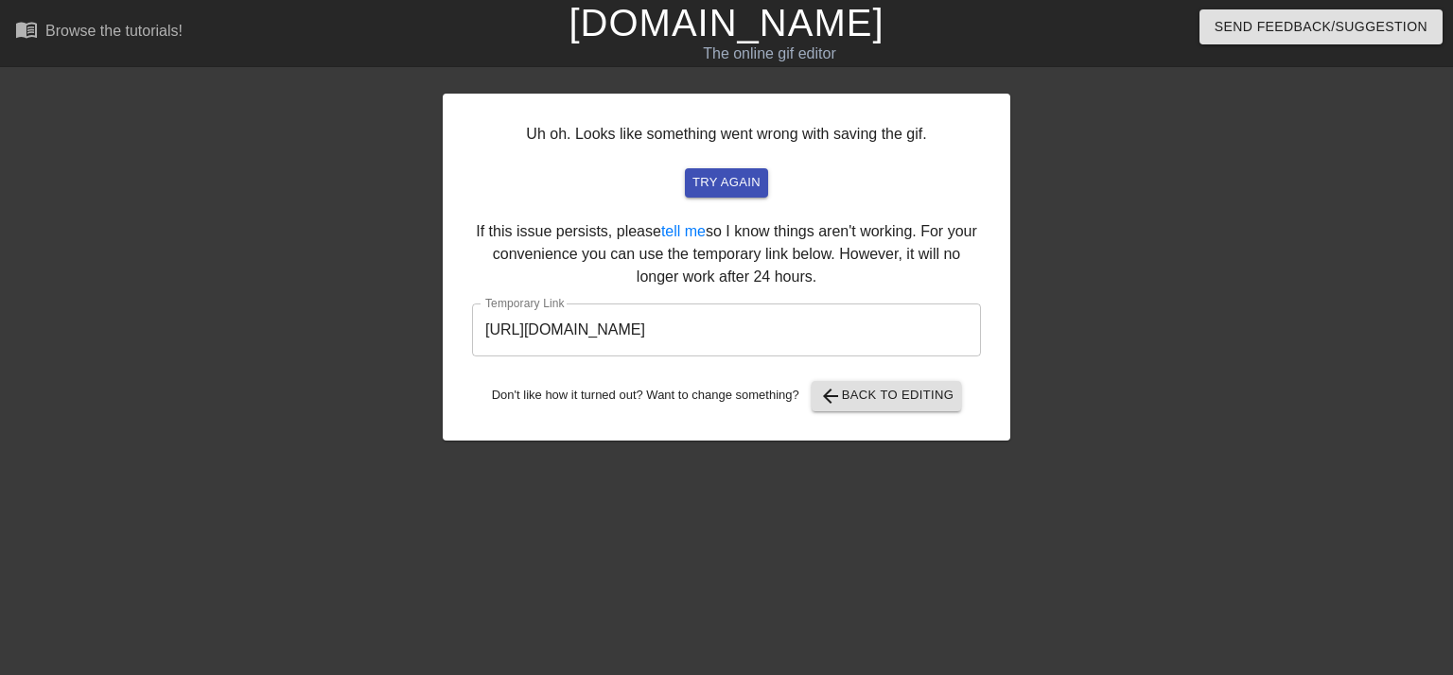
click at [670, 336] on input "[URL][DOMAIN_NAME]" at bounding box center [726, 330] width 509 height 53
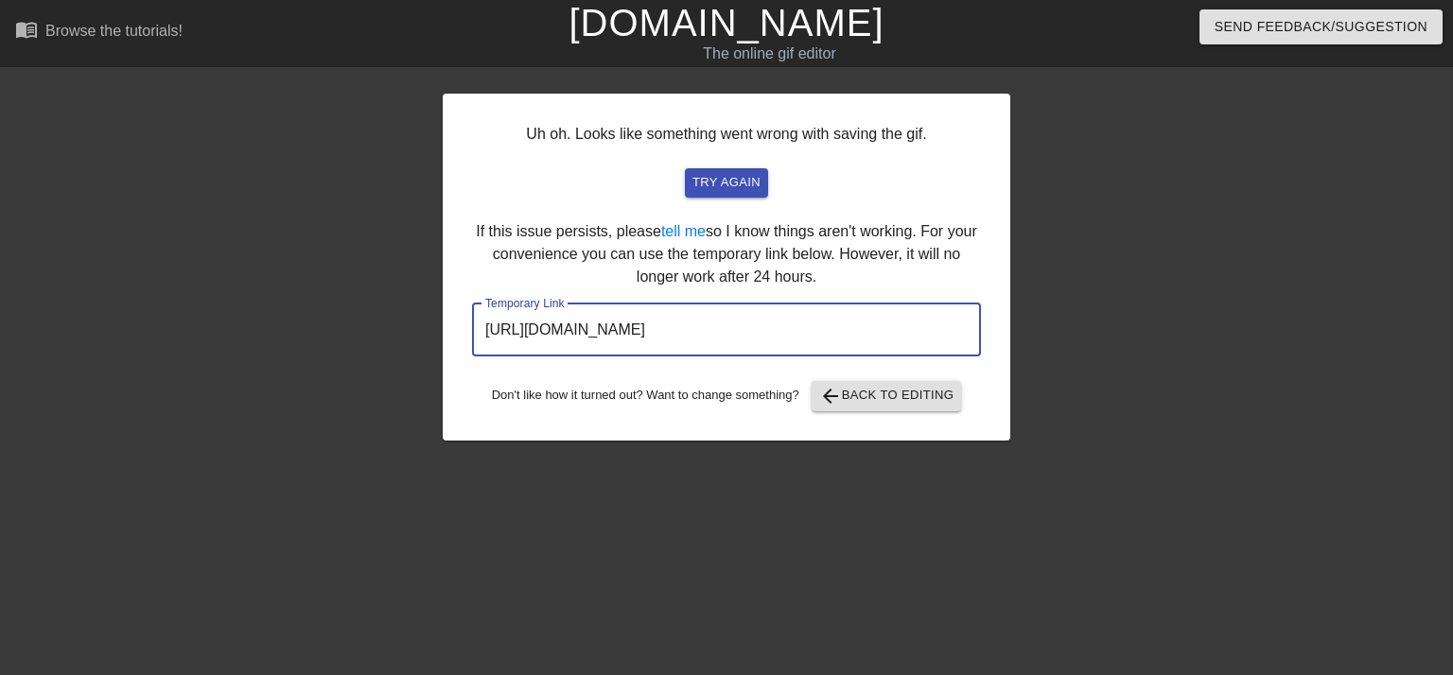
click at [670, 336] on input "[URL][DOMAIN_NAME]" at bounding box center [726, 330] width 509 height 53
